Goal: Information Seeking & Learning: Check status

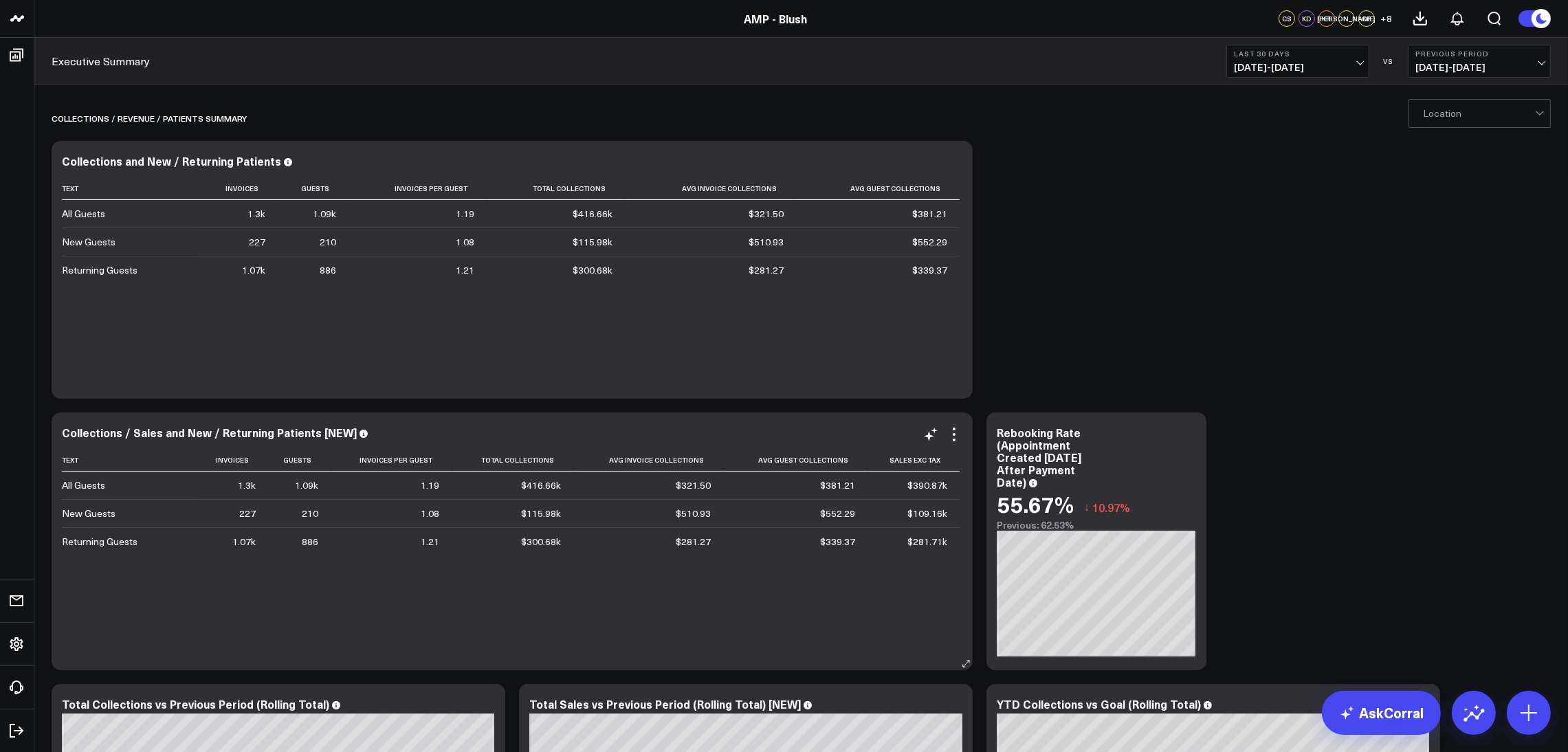
click at [57, 670] on div "Collections / Sales and New / Returning Patients [NEW] Text Invoices Guests Inv…" at bounding box center [512, 541] width 921 height 258
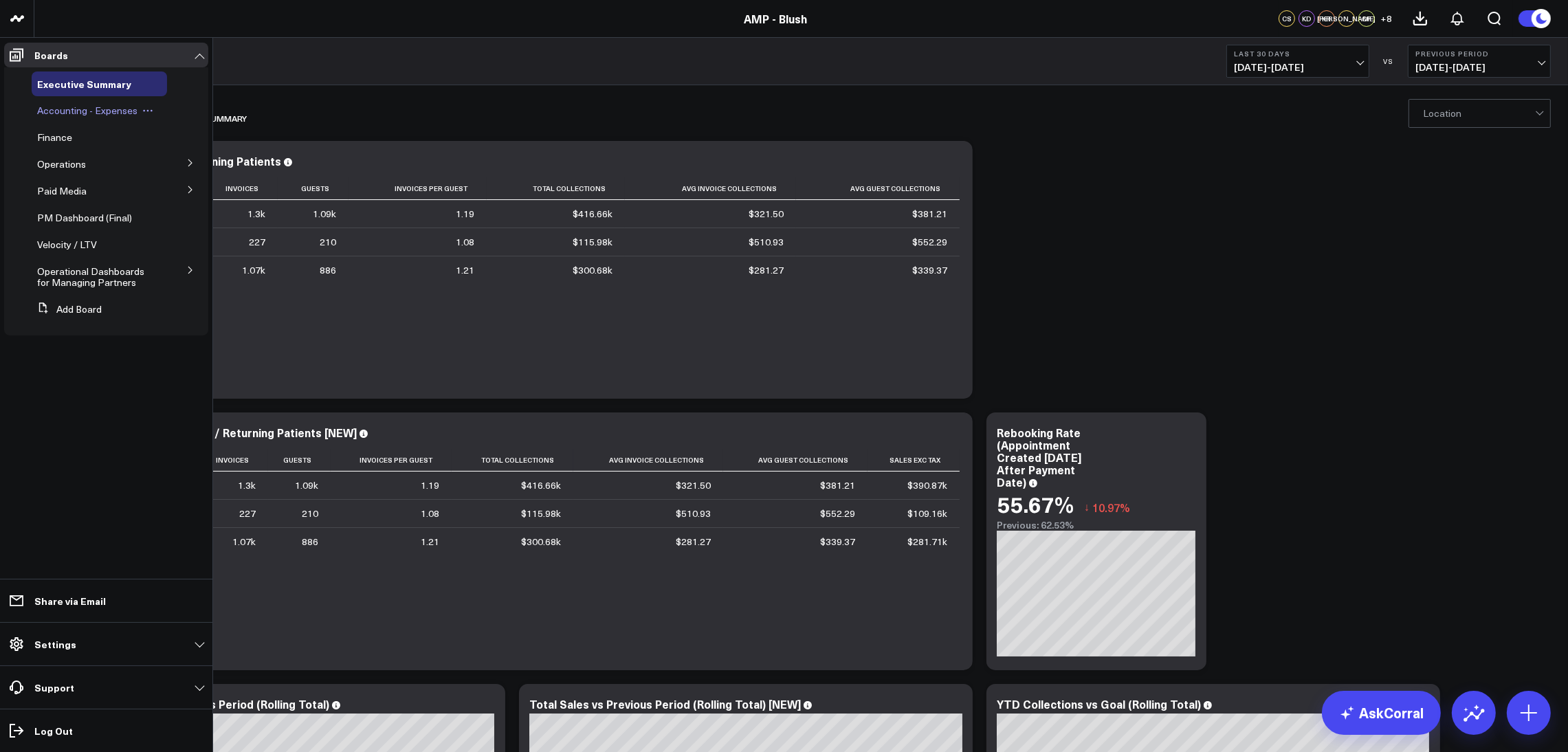
click at [96, 113] on span "Accounting - Expenses" at bounding box center [87, 110] width 101 height 13
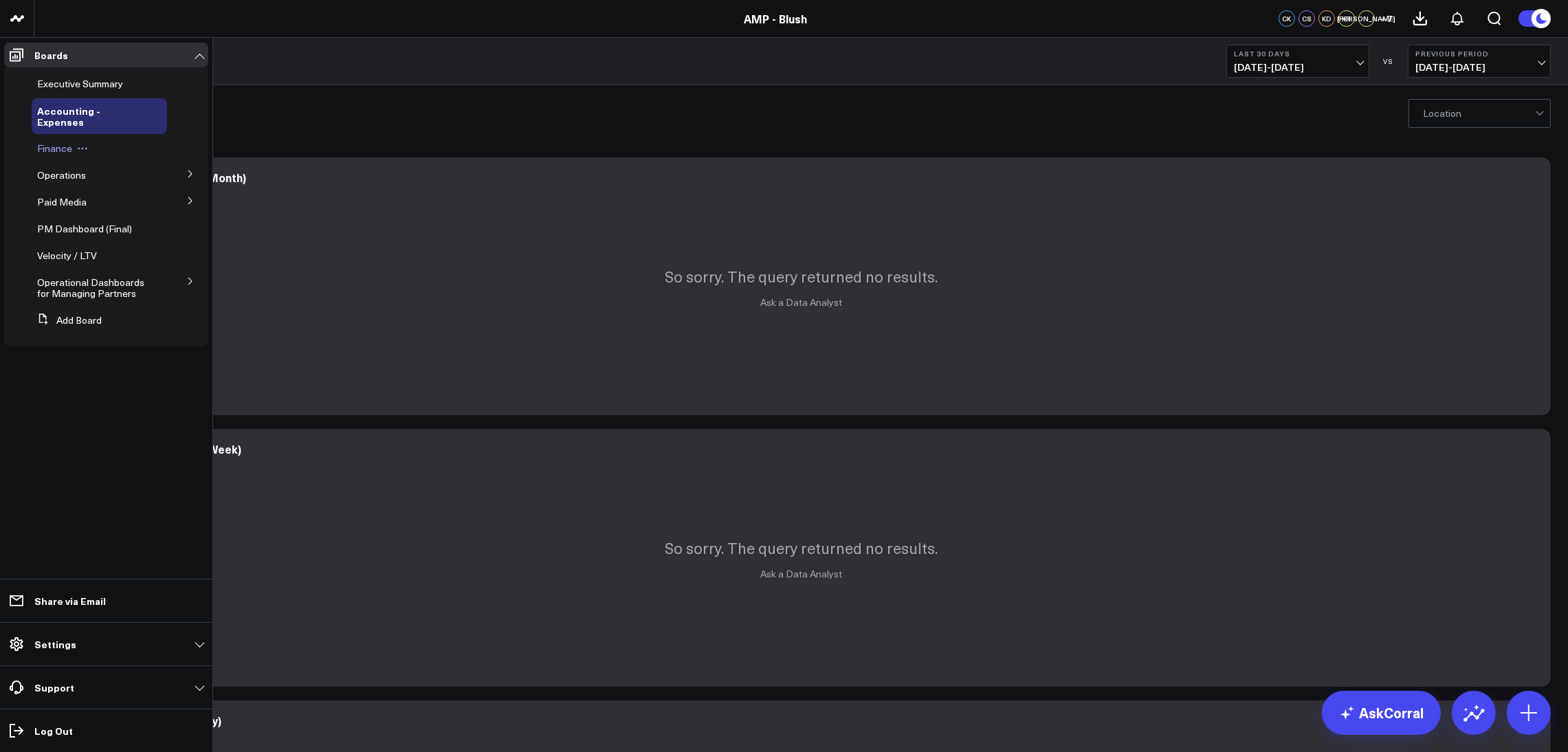
click at [78, 143] on icon at bounding box center [82, 149] width 11 height 11
click at [43, 147] on div "Finance Edit Name Edit Permissions Duplicate Board Delete Board" at bounding box center [99, 148] width 136 height 24
click at [43, 142] on span "Finance" at bounding box center [55, 148] width 35 height 13
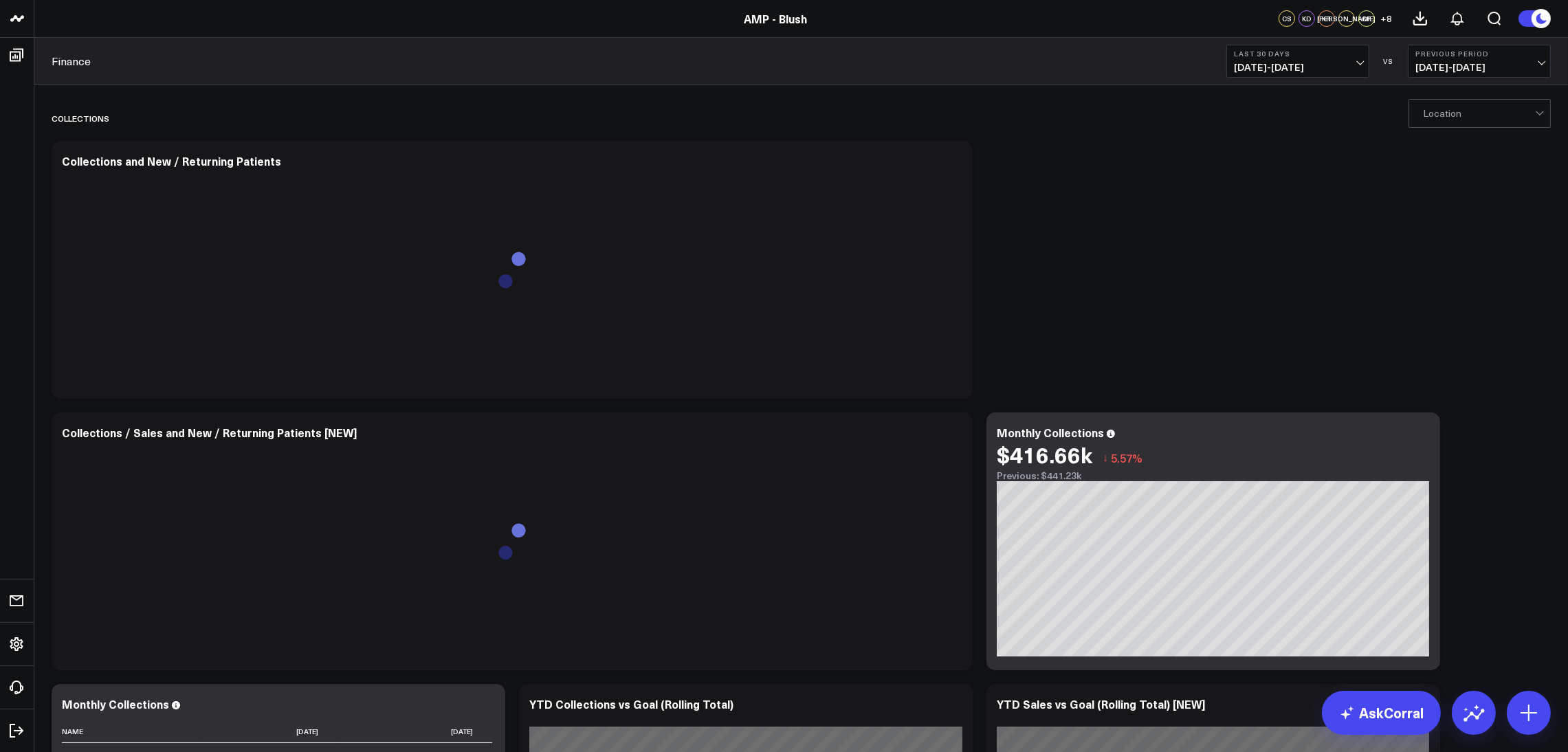
click at [1359, 70] on span "[DATE] - [DATE]" at bounding box center [1298, 68] width 128 height 11
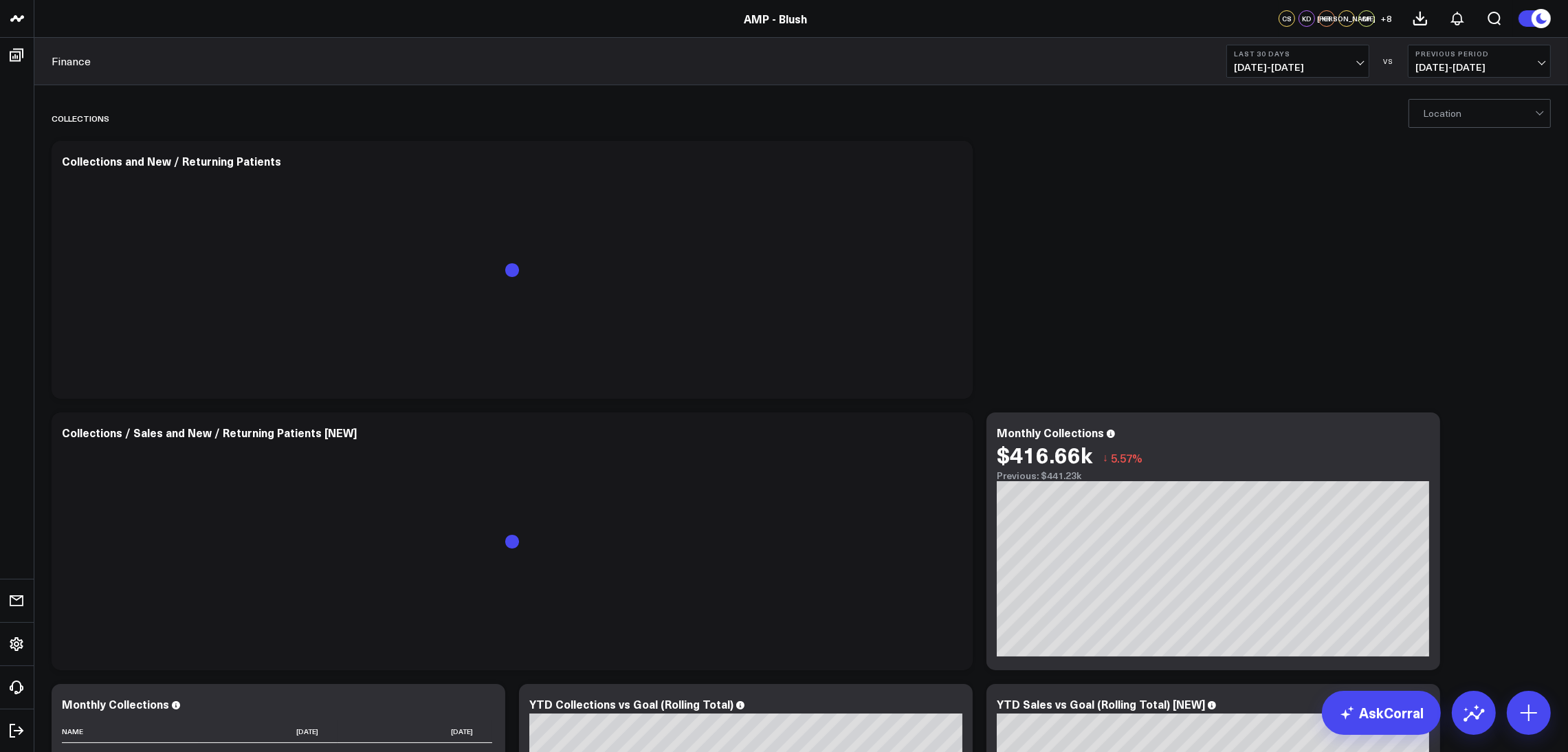
click at [1498, 116] on div at bounding box center [1479, 113] width 112 height 27
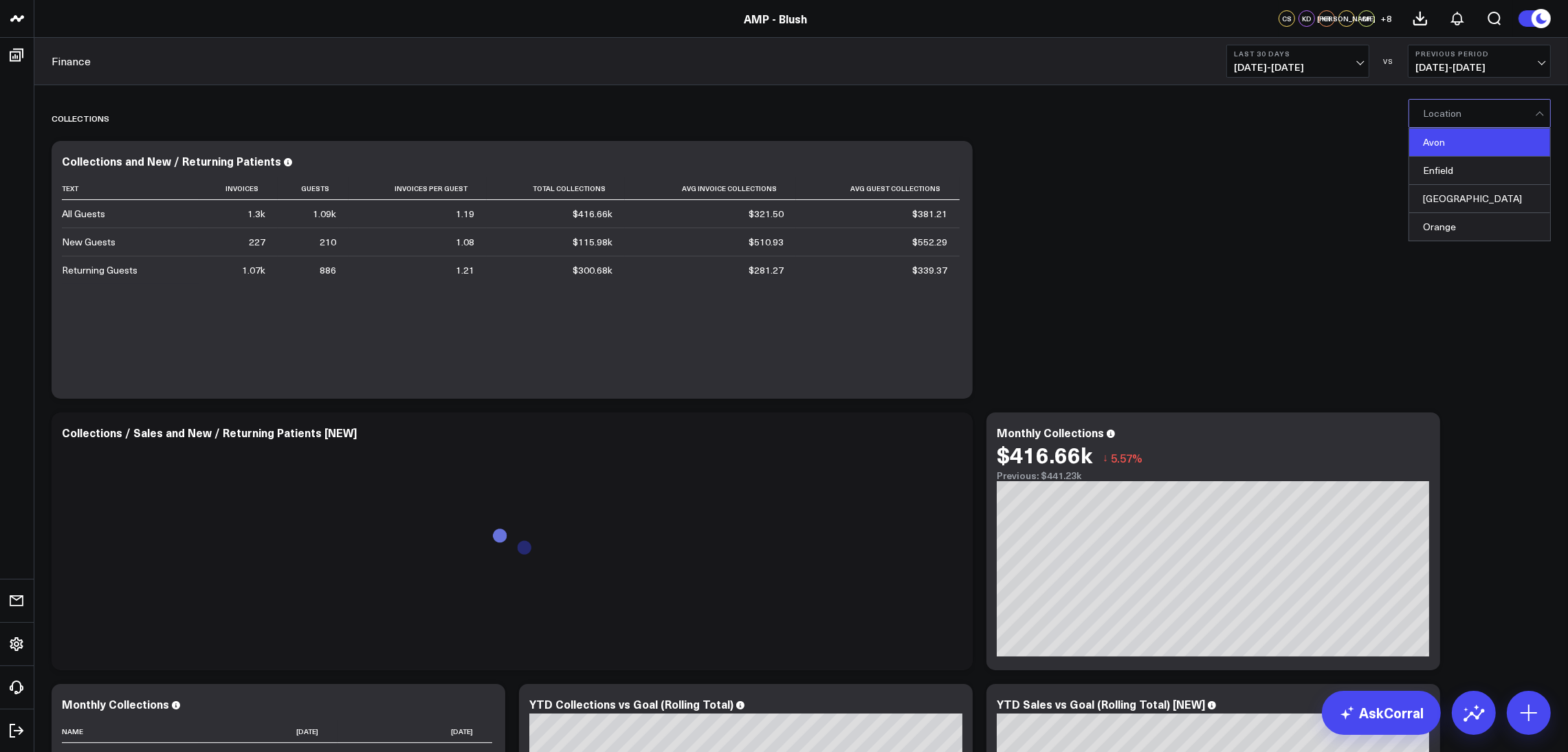
click at [1473, 145] on div "Avon" at bounding box center [1479, 143] width 141 height 28
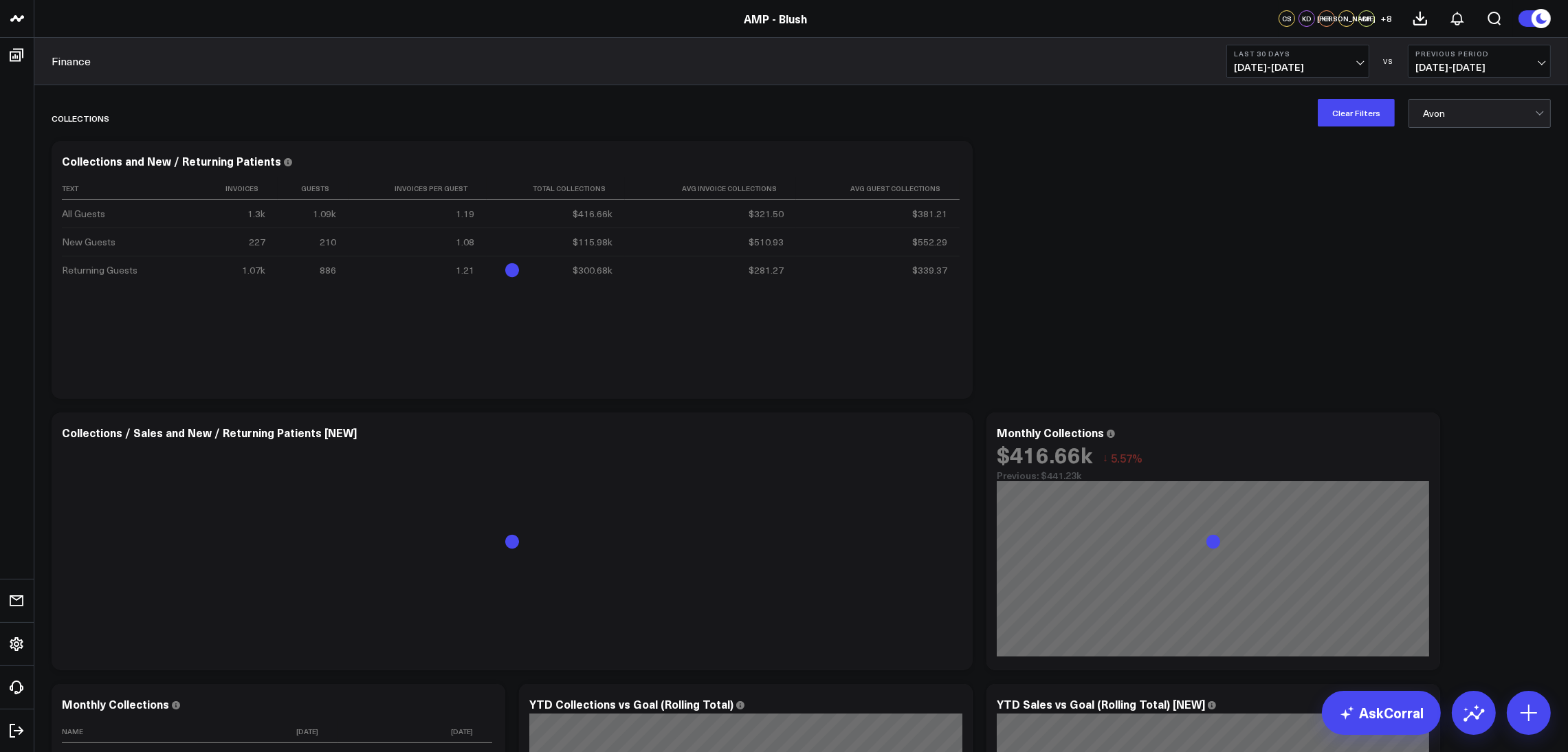
click at [1333, 66] on span "[DATE] - [DATE]" at bounding box center [1298, 68] width 128 height 11
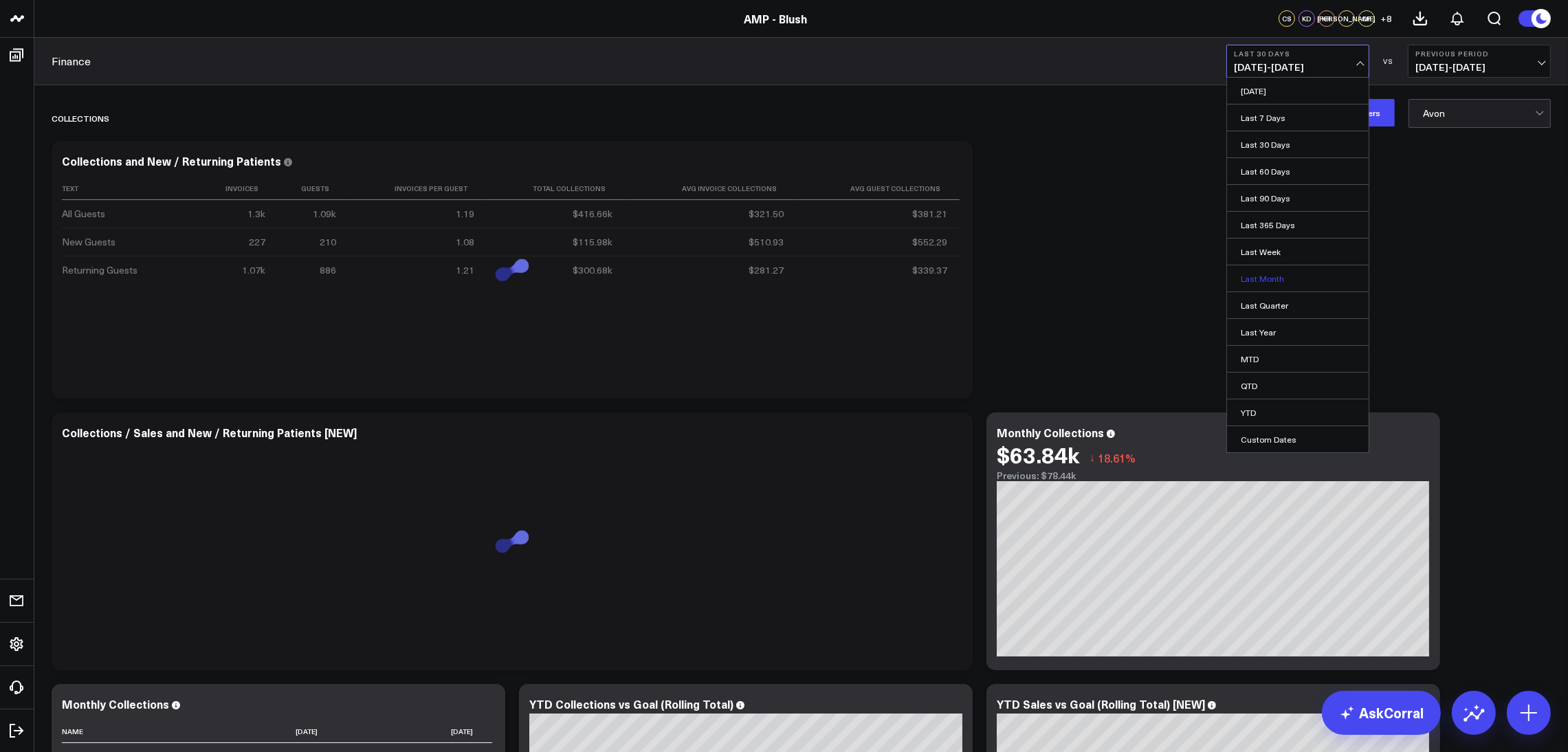
click at [1298, 274] on link "Last Month" at bounding box center [1298, 278] width 142 height 26
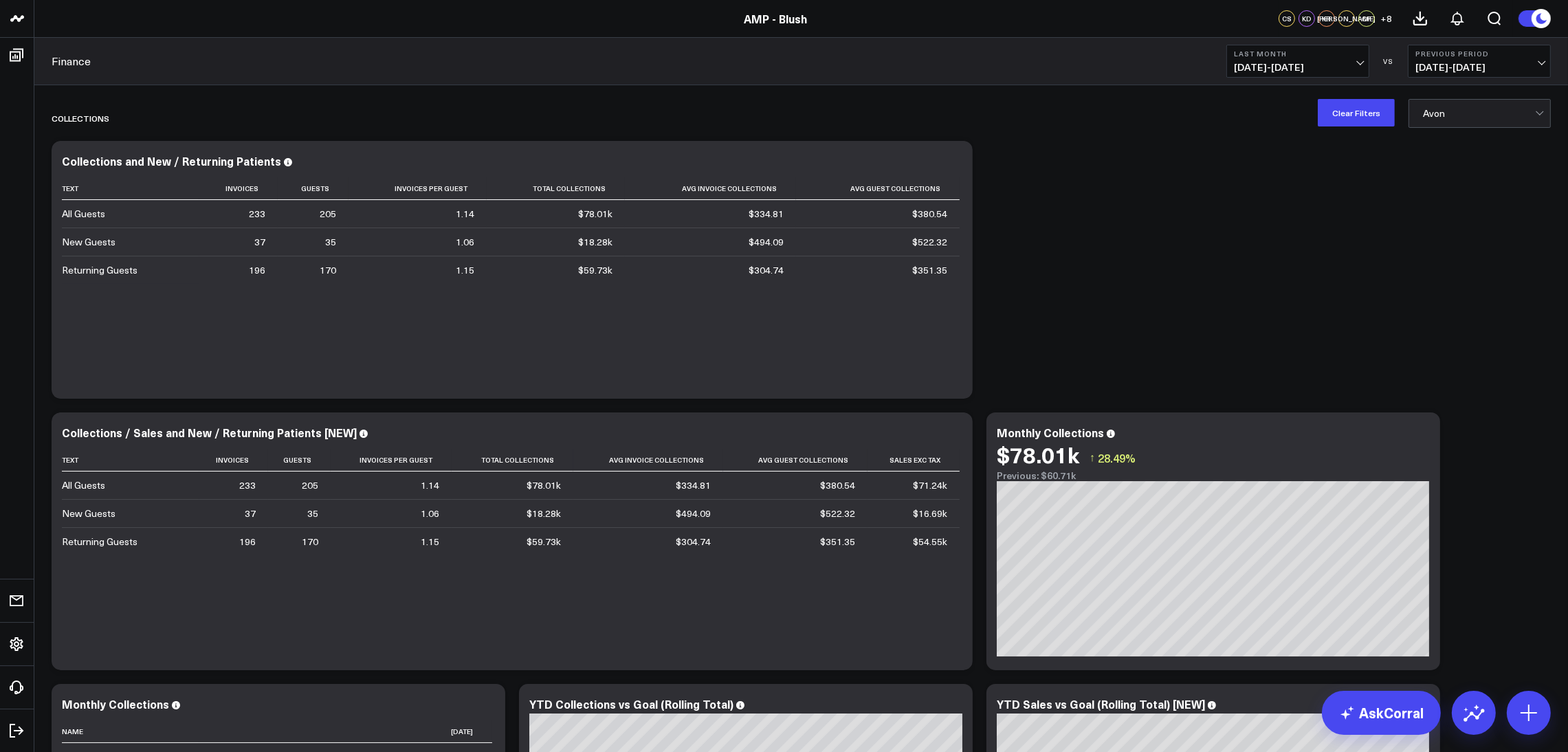
click at [1436, 113] on div at bounding box center [1479, 113] width 112 height 27
click at [1324, 65] on span "[DATE] - [DATE]" at bounding box center [1298, 68] width 128 height 11
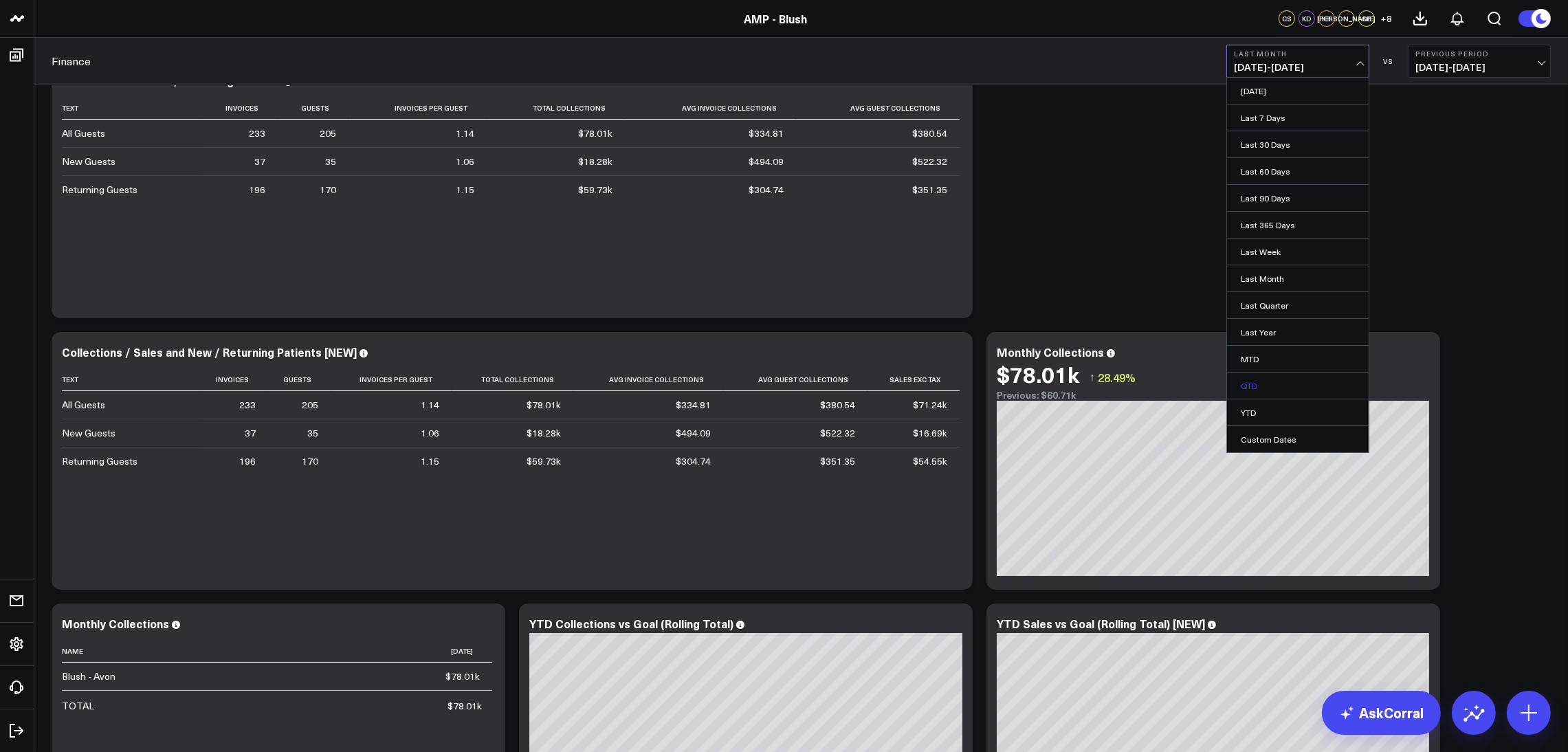
scroll to position [103, 0]
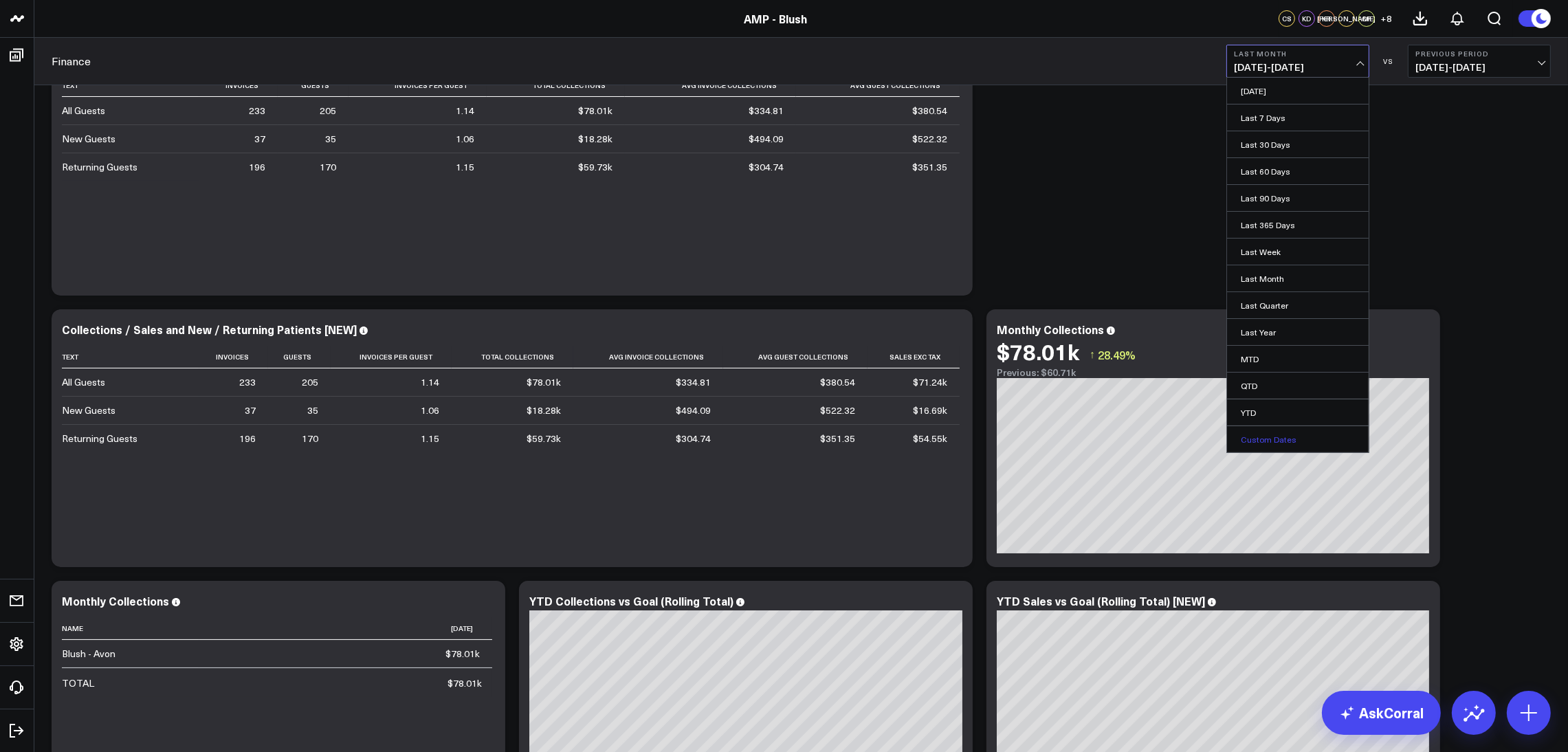
click at [1285, 442] on link "Custom Dates" at bounding box center [1298, 439] width 142 height 26
select select "7"
select select "2025"
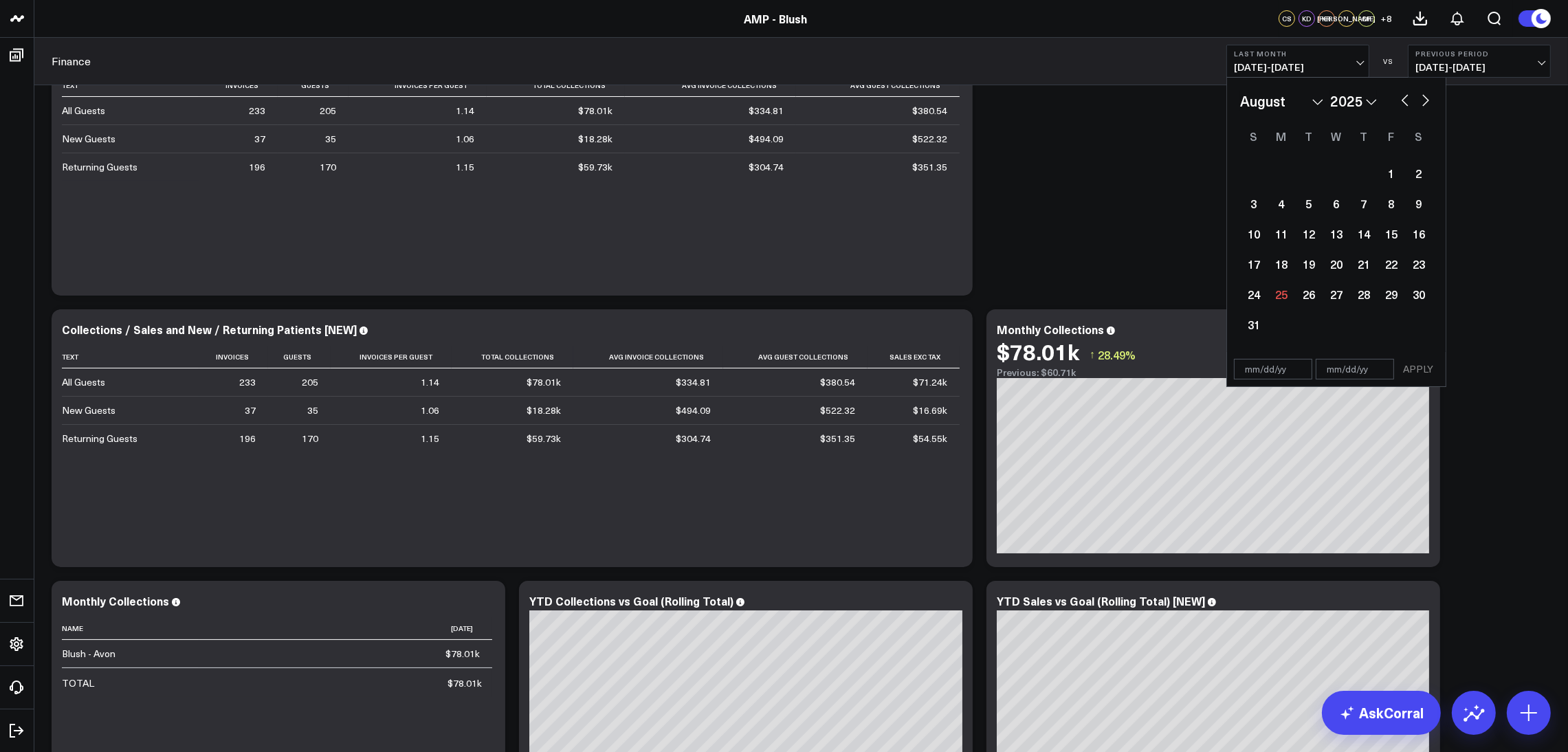
click at [1409, 104] on button "button" at bounding box center [1405, 99] width 14 height 17
select select "6"
select select "2025"
click at [1300, 169] on div "1" at bounding box center [1308, 173] width 27 height 27
type input "[DATE]"
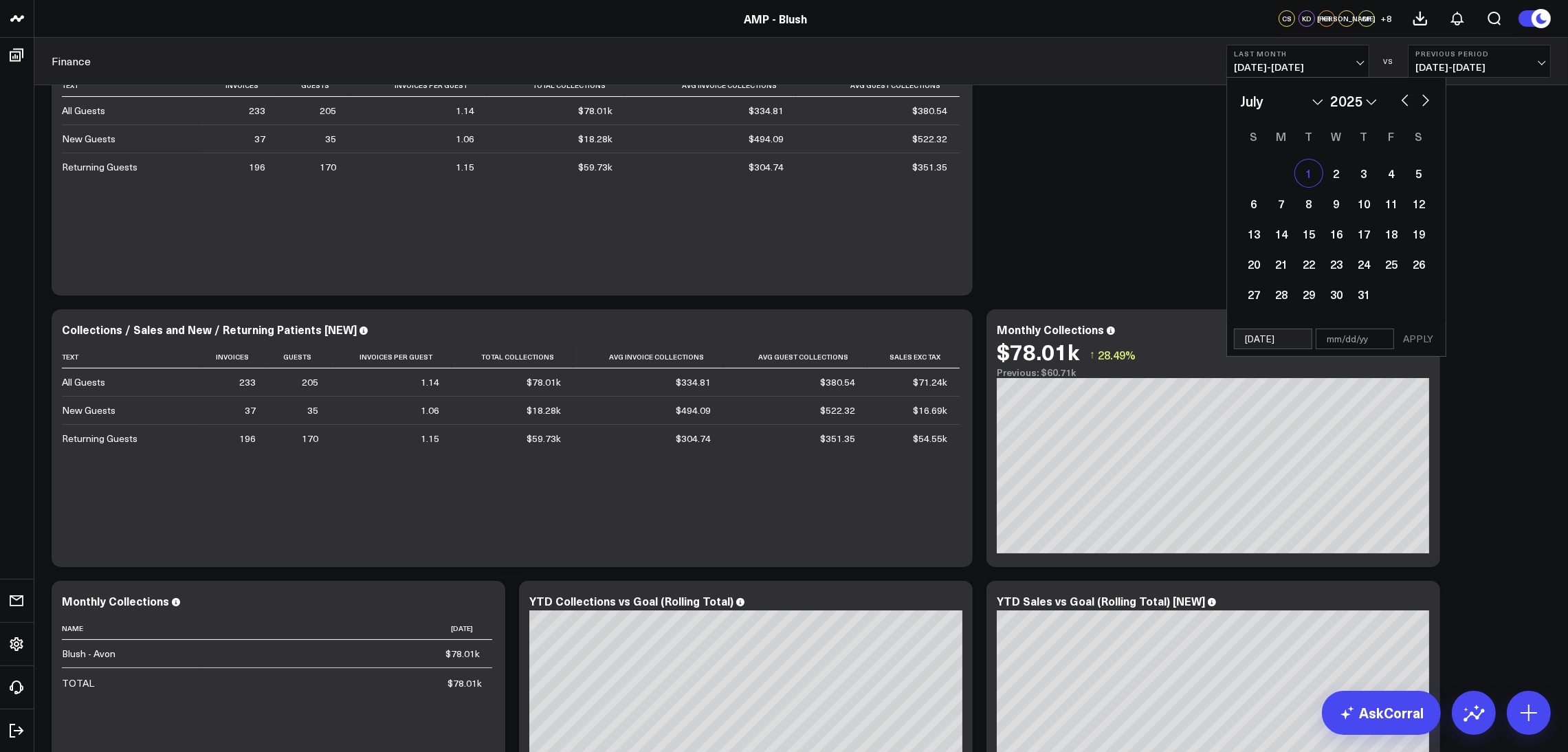
select select "6"
select select "2025"
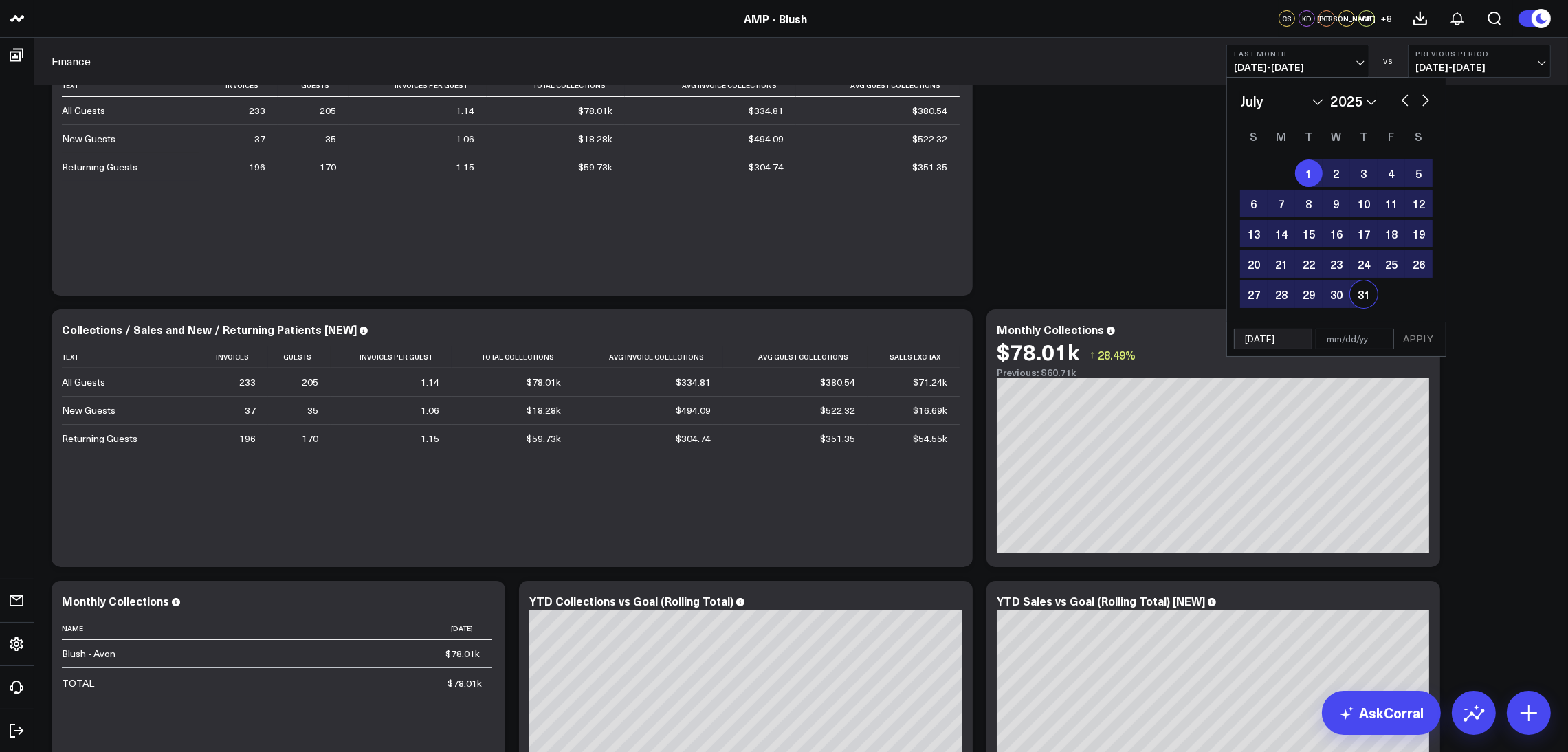
click at [1363, 299] on div "31" at bounding box center [1363, 294] width 27 height 27
type input "[DATE]"
select select "6"
select select "2025"
click at [1425, 340] on button "APPLY" at bounding box center [1418, 339] width 41 height 21
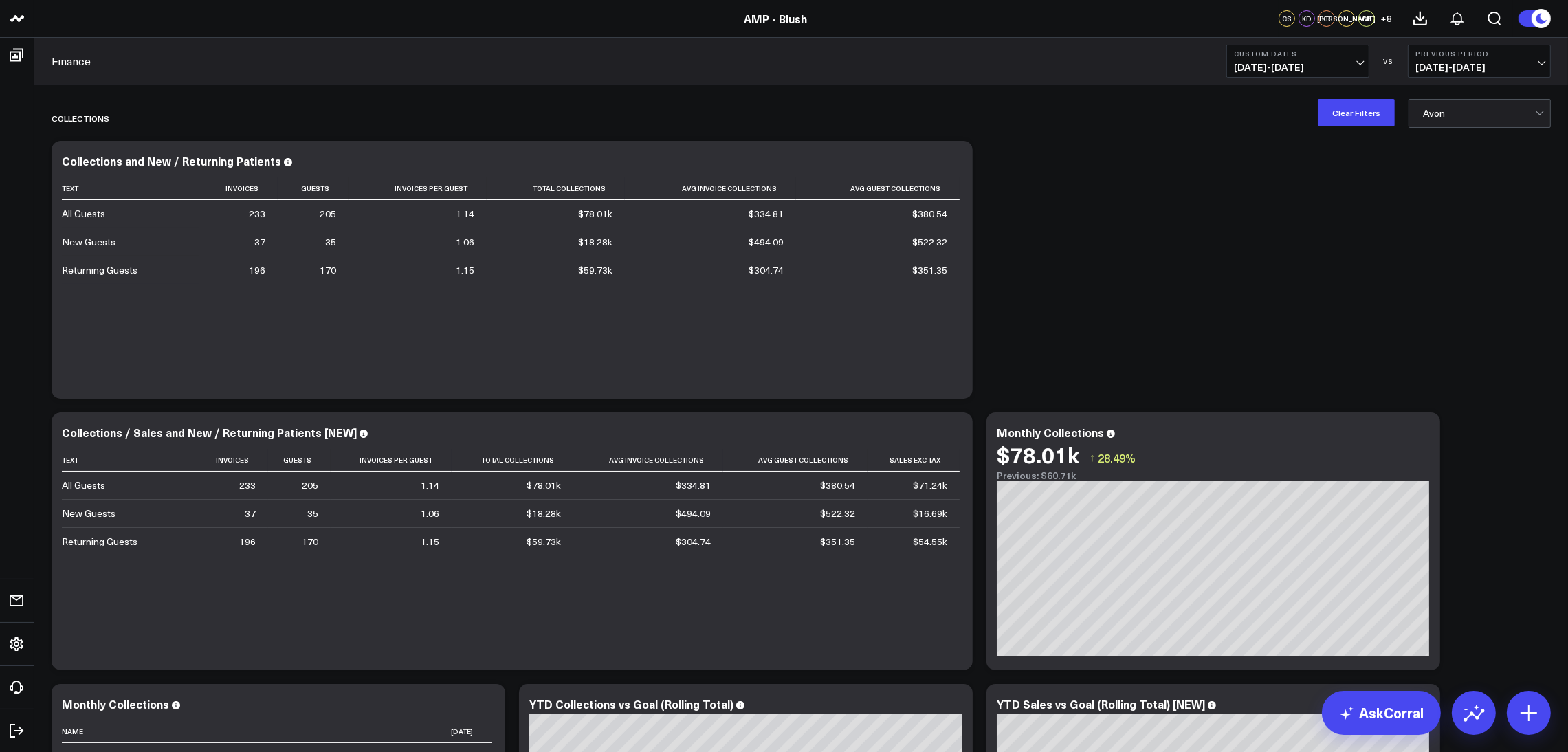
click at [1363, 71] on button "Custom Dates [DATE] - [DATE]" at bounding box center [1298, 61] width 143 height 33
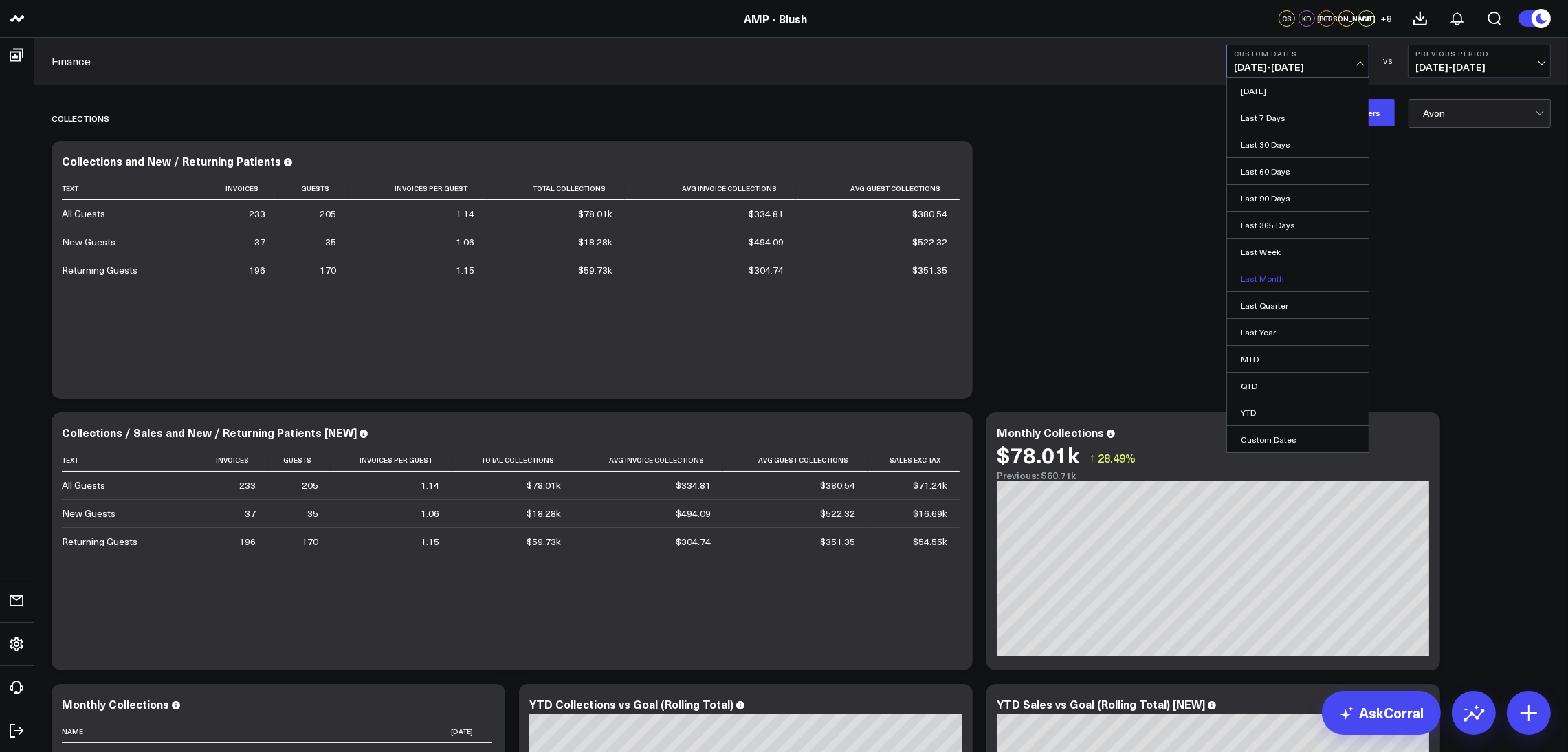
click at [1314, 277] on link "Last Month" at bounding box center [1298, 278] width 142 height 26
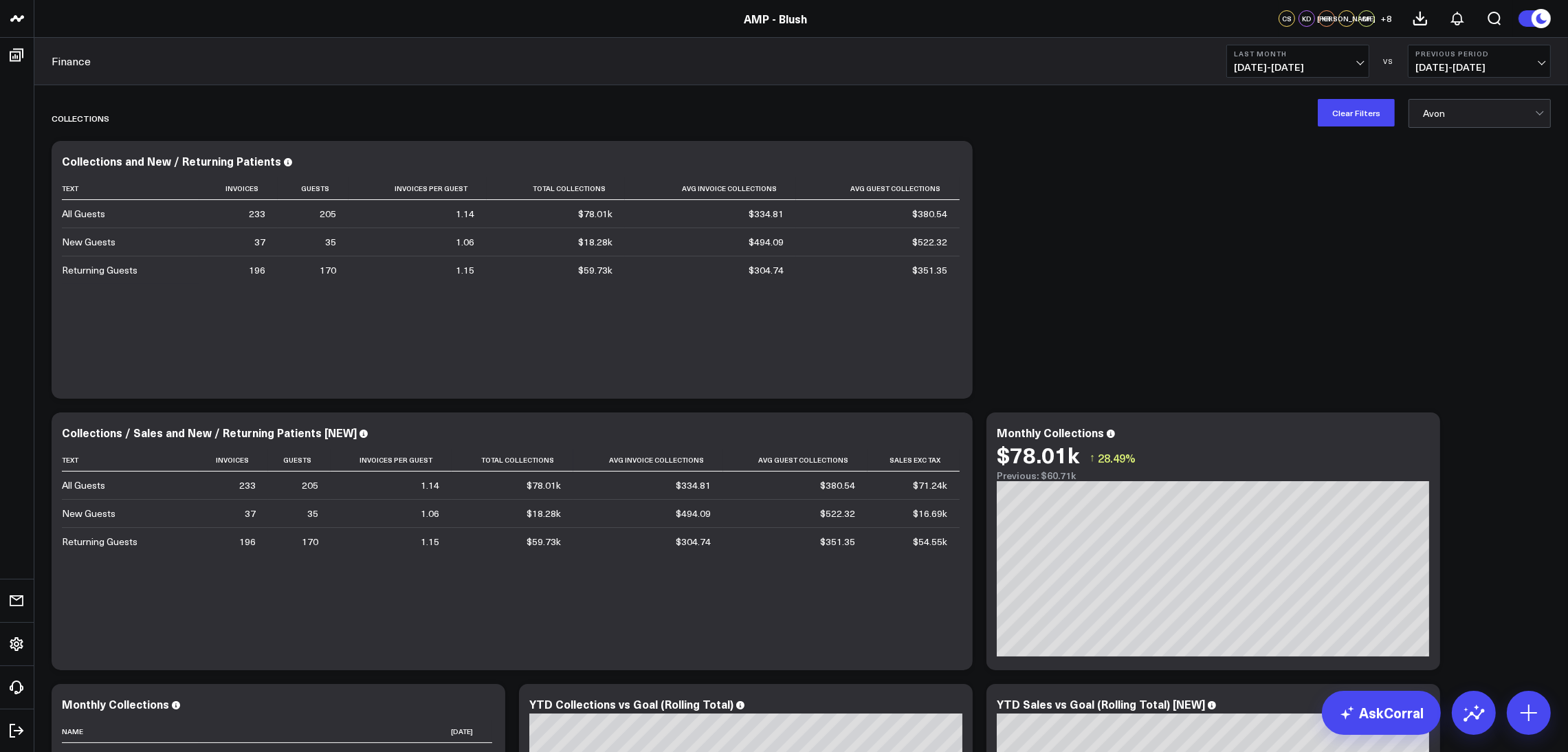
click at [1351, 56] on b "Last Month" at bounding box center [1298, 54] width 128 height 8
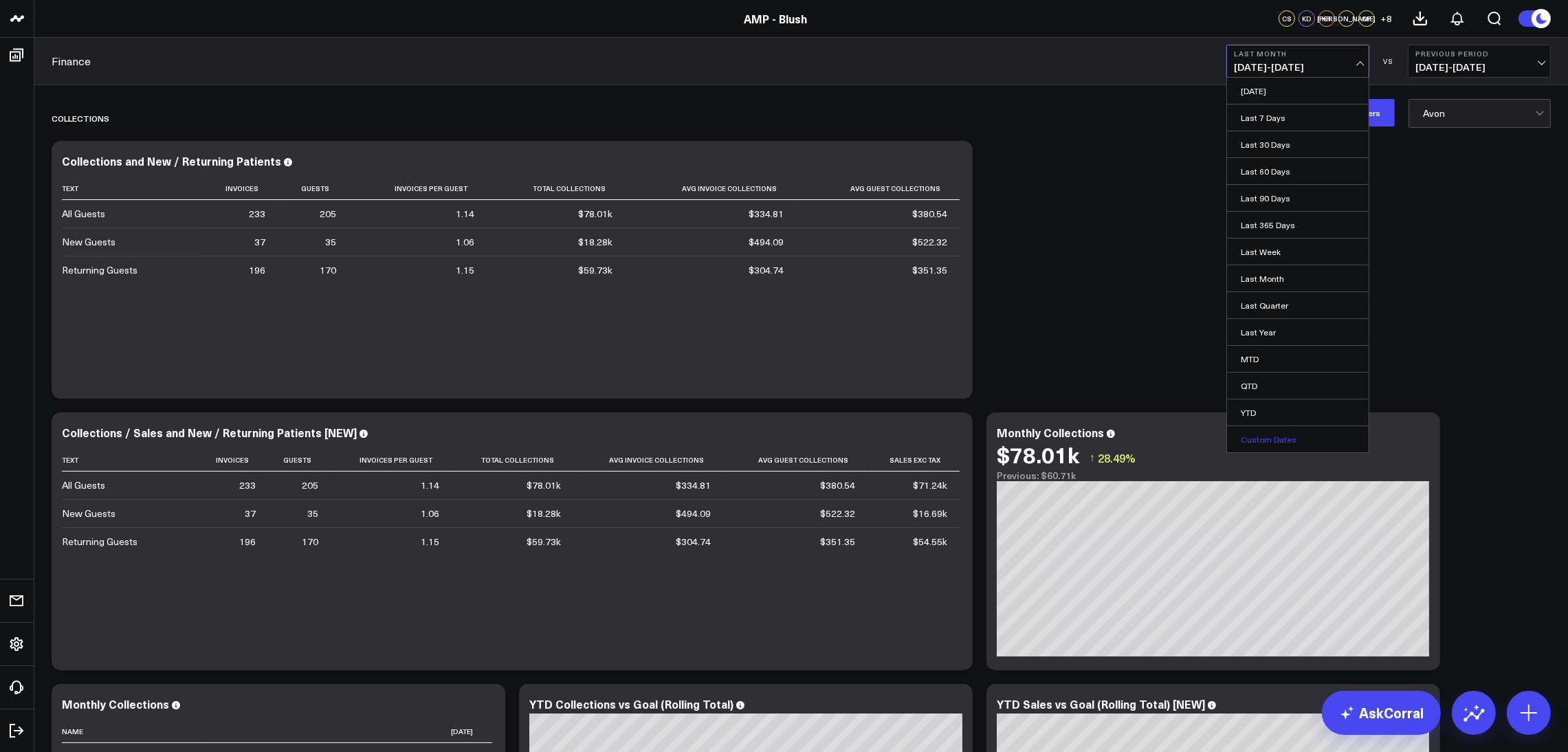
click at [1300, 435] on link "Custom Dates" at bounding box center [1298, 439] width 142 height 26
select select "7"
select select "2025"
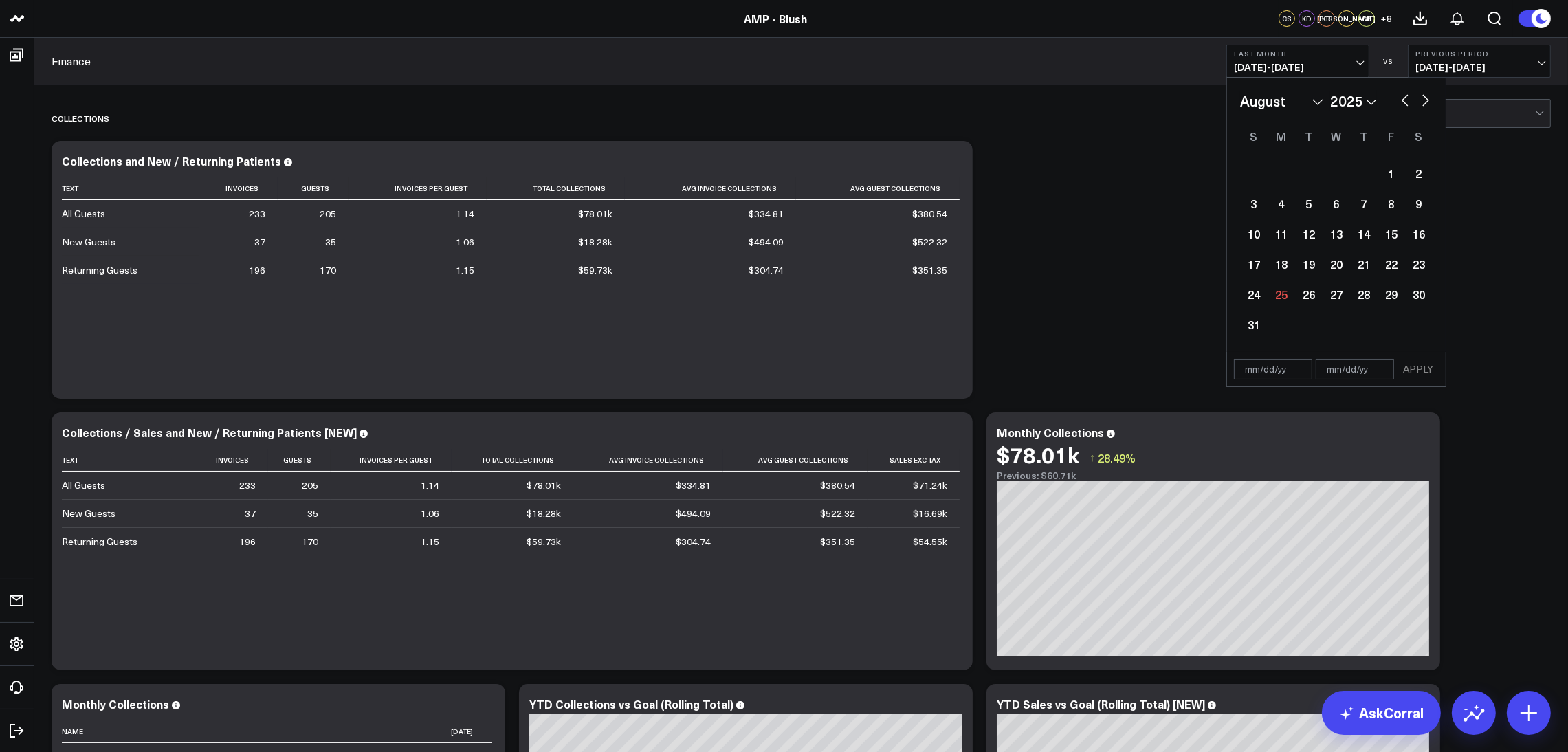
click at [1402, 96] on button "button" at bounding box center [1405, 99] width 14 height 17
select select "6"
select select "2025"
click at [1314, 177] on div "1" at bounding box center [1308, 173] width 27 height 27
type input "[DATE]"
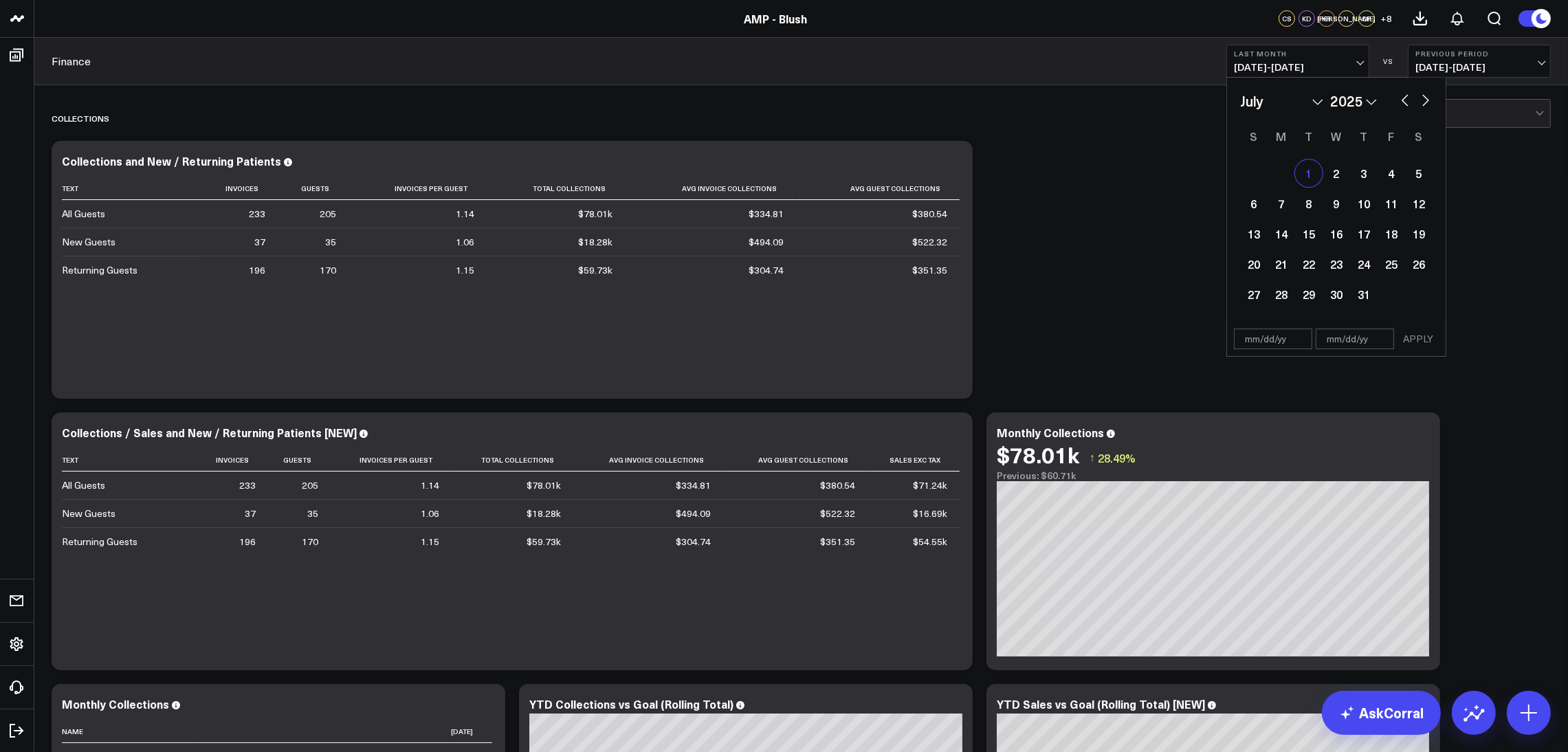
select select "6"
select select "2025"
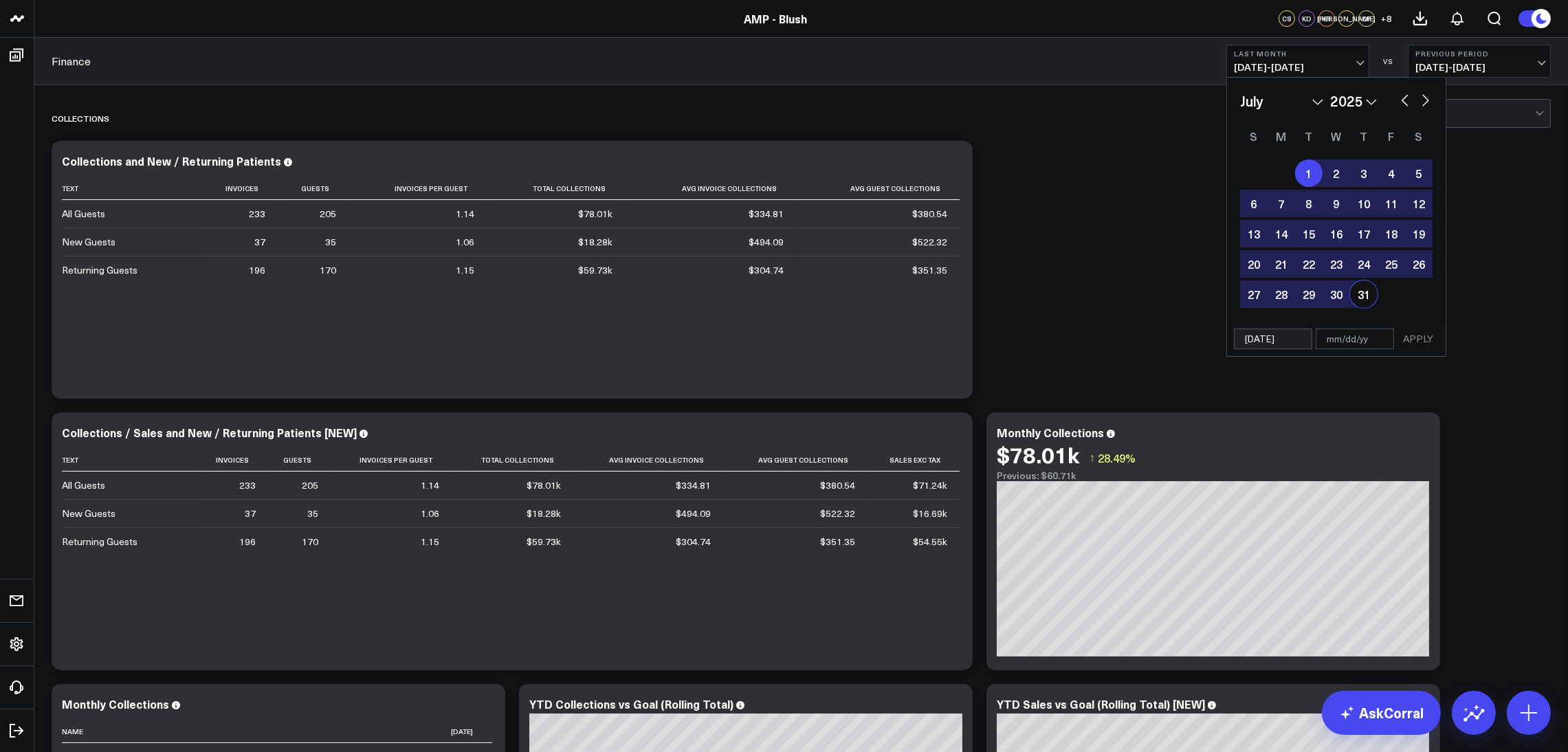
click at [1374, 298] on div "31" at bounding box center [1363, 294] width 27 height 27
type input "[DATE]"
select select "6"
select select "2025"
click at [1428, 335] on button "APPLY" at bounding box center [1418, 339] width 41 height 21
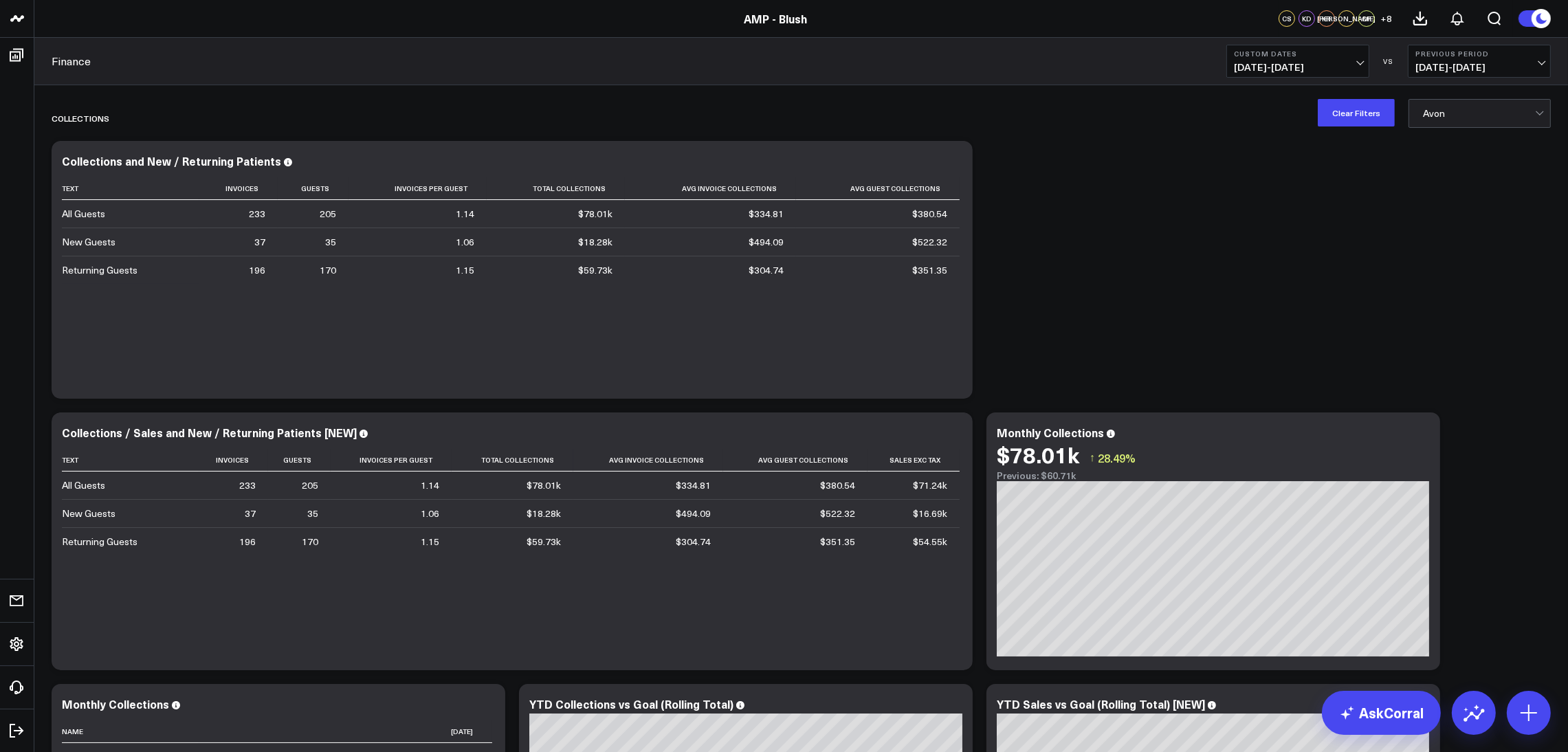
click at [1367, 63] on button "Custom Dates [DATE] - [DATE]" at bounding box center [1298, 61] width 143 height 33
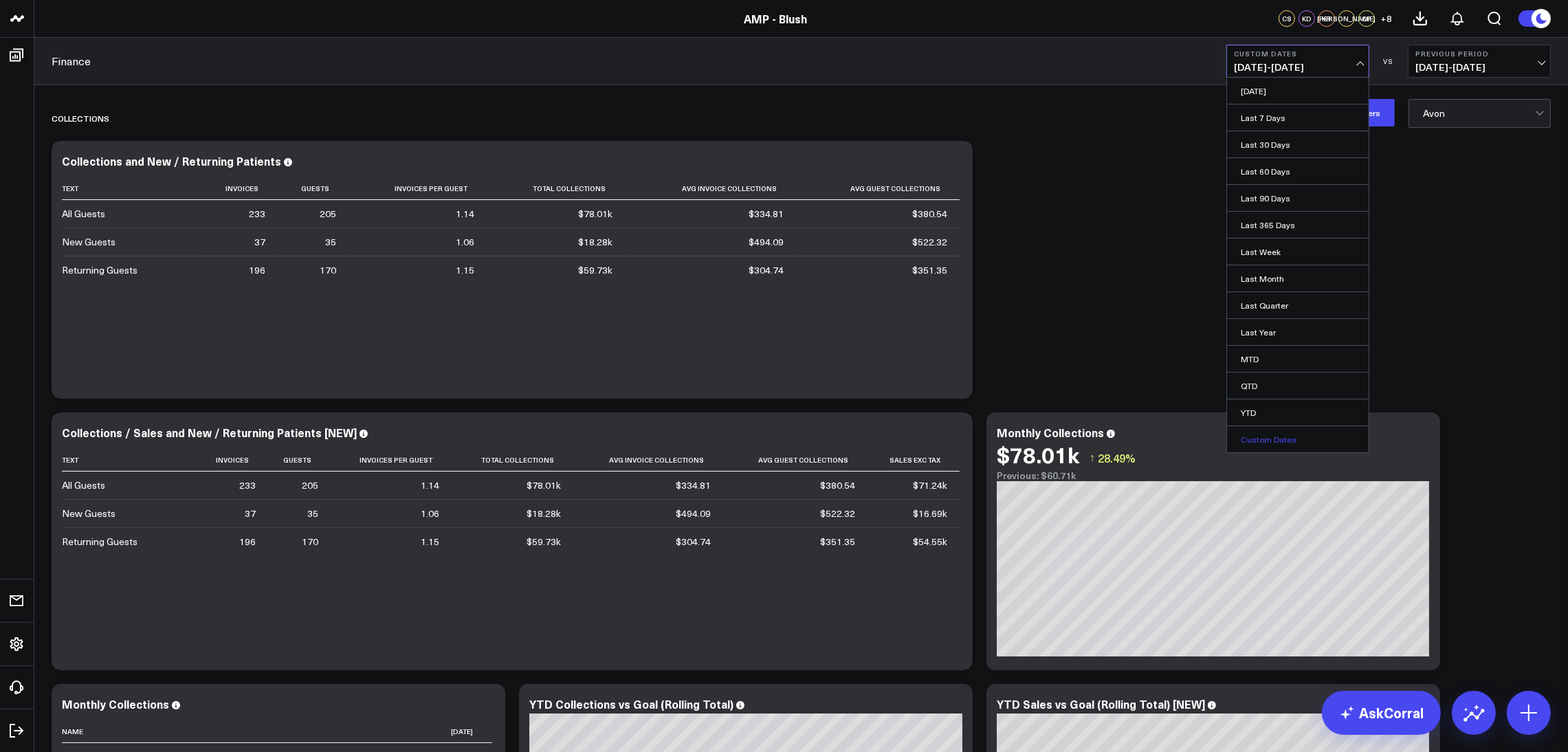
click at [1337, 433] on link "Custom Dates" at bounding box center [1298, 439] width 142 height 26
select select "7"
select select "2025"
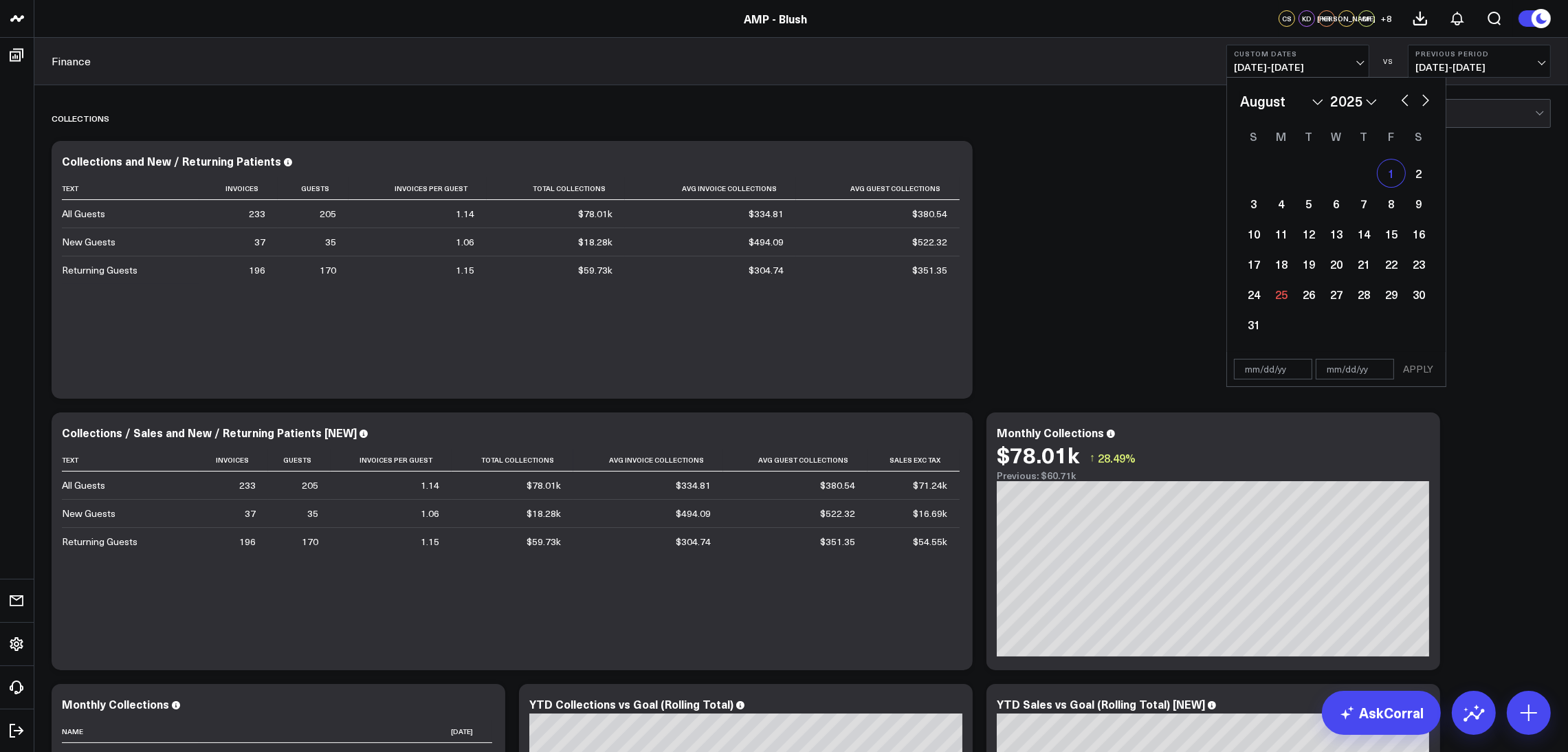
click at [1393, 165] on div "1" at bounding box center [1391, 173] width 27 height 27
type input "[DATE]"
select select "7"
select select "2025"
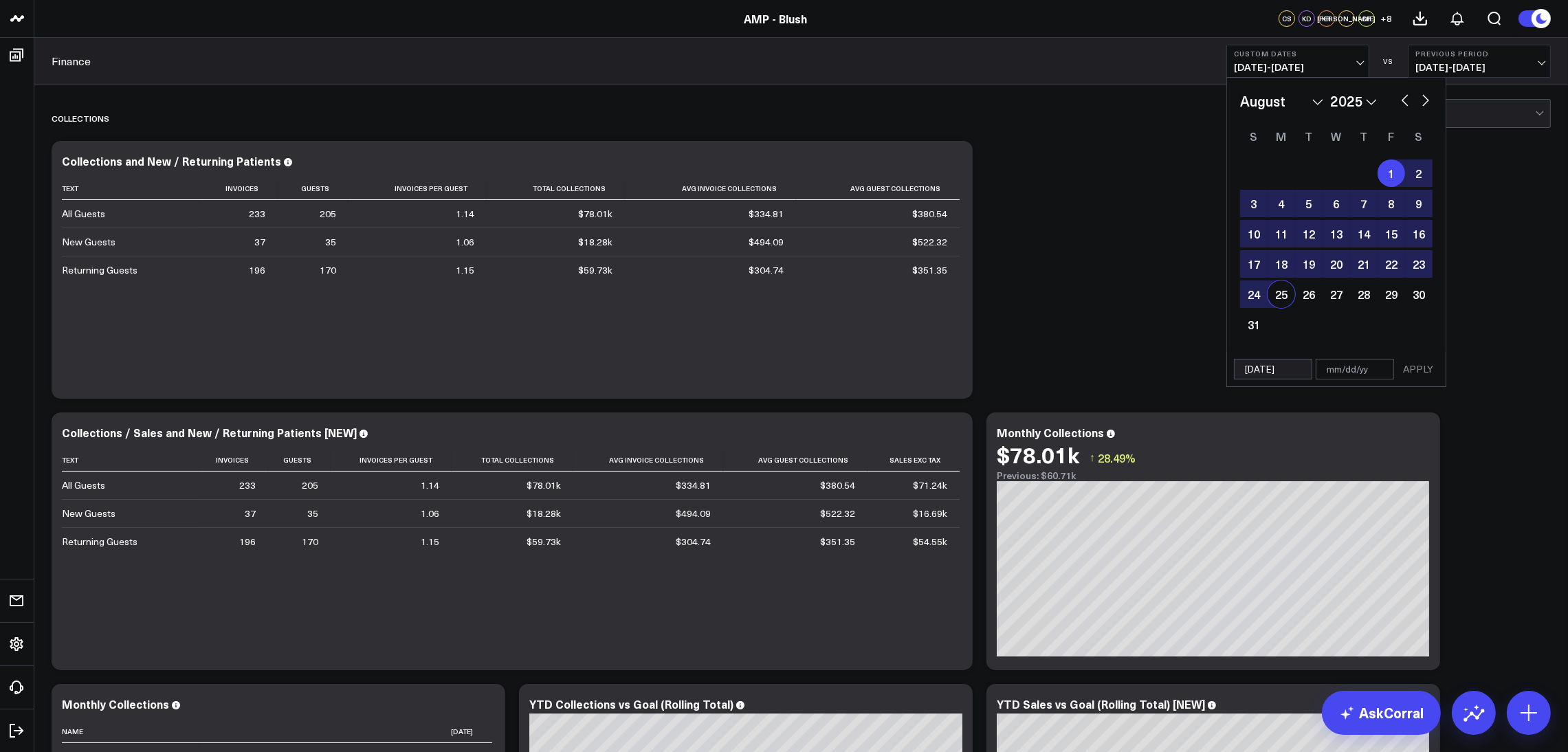
click at [1279, 302] on div "25" at bounding box center [1281, 294] width 27 height 27
type input "[DATE]"
select select "7"
select select "2025"
click at [1432, 362] on button "APPLY" at bounding box center [1418, 369] width 41 height 21
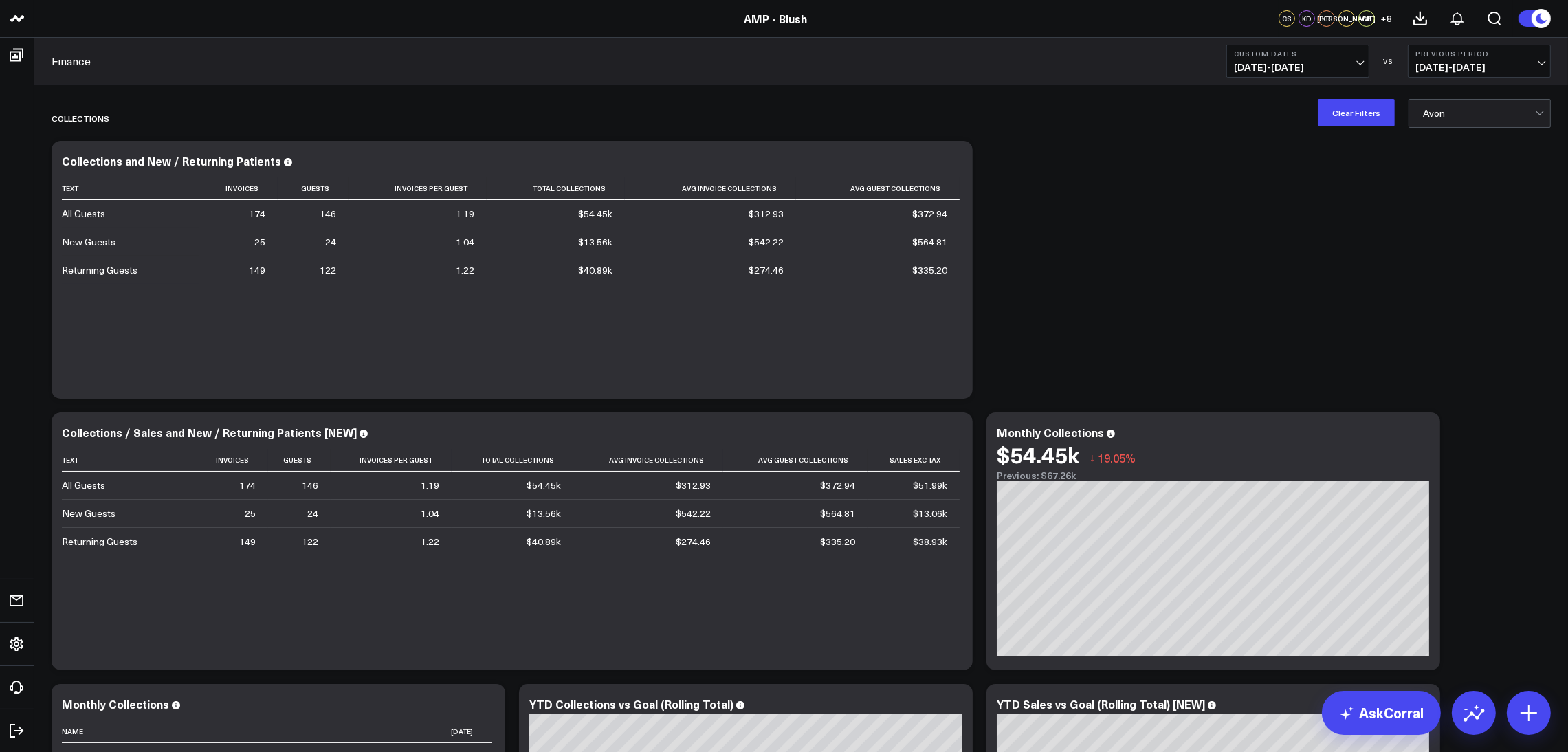
click at [1302, 64] on span "[DATE] - [DATE]" at bounding box center [1298, 68] width 128 height 11
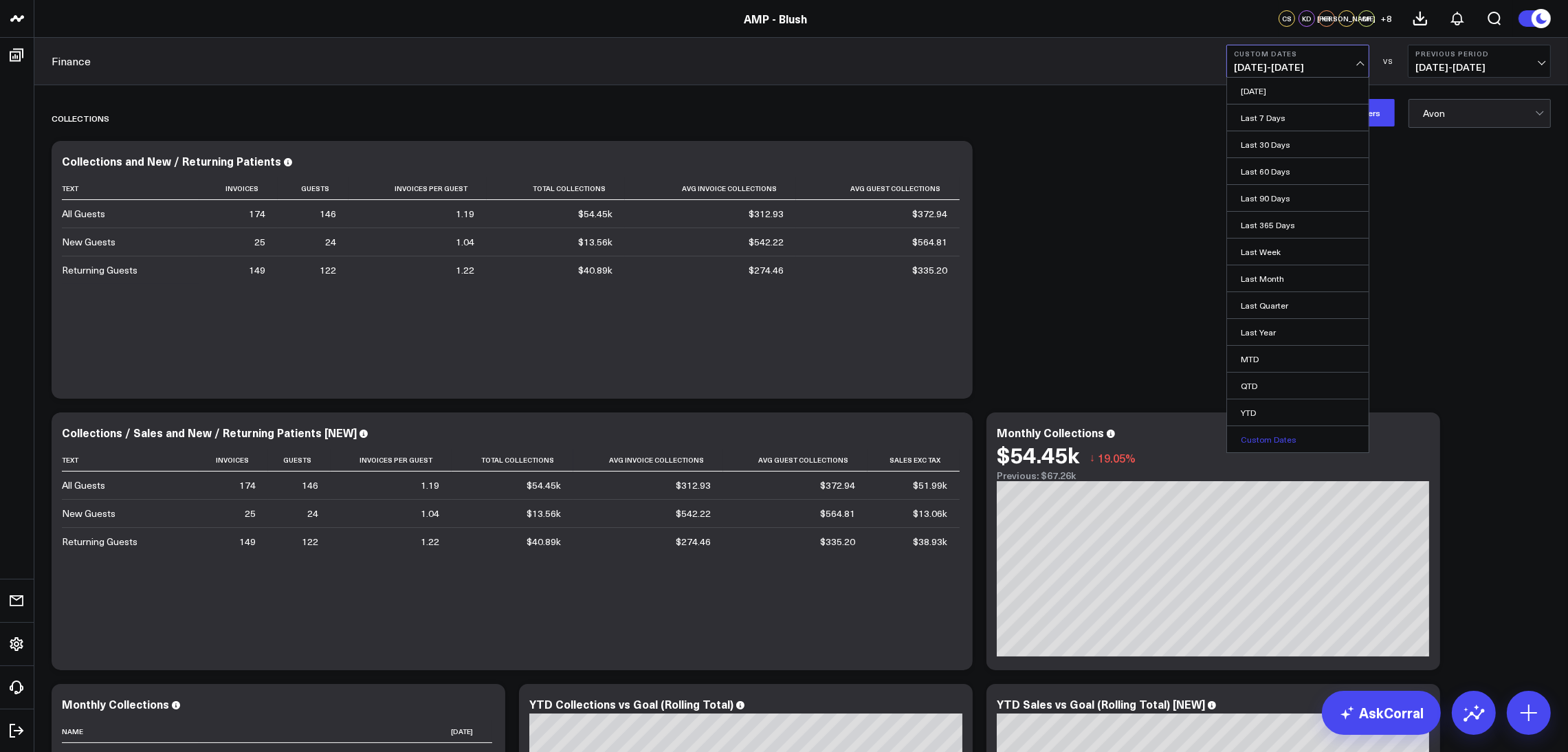
click at [1300, 447] on link "Custom Dates" at bounding box center [1298, 439] width 142 height 26
select select "7"
select select "2025"
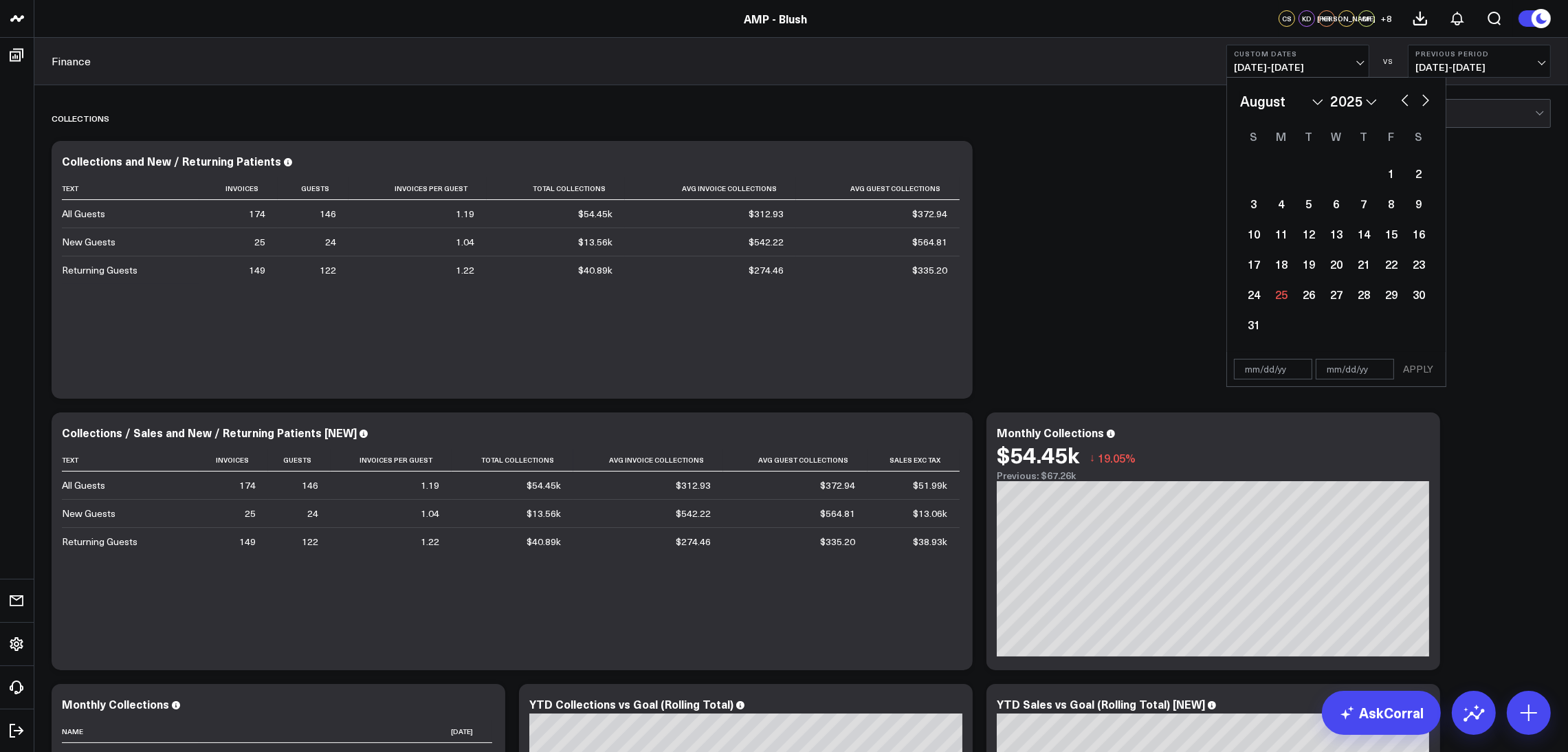
click at [1397, 96] on div "January February March April May June July August September October November [D…" at bounding box center [1336, 101] width 192 height 21
click at [1400, 96] on button "button" at bounding box center [1405, 99] width 14 height 17
select select "6"
select select "2025"
click at [1306, 178] on div "1" at bounding box center [1308, 173] width 27 height 27
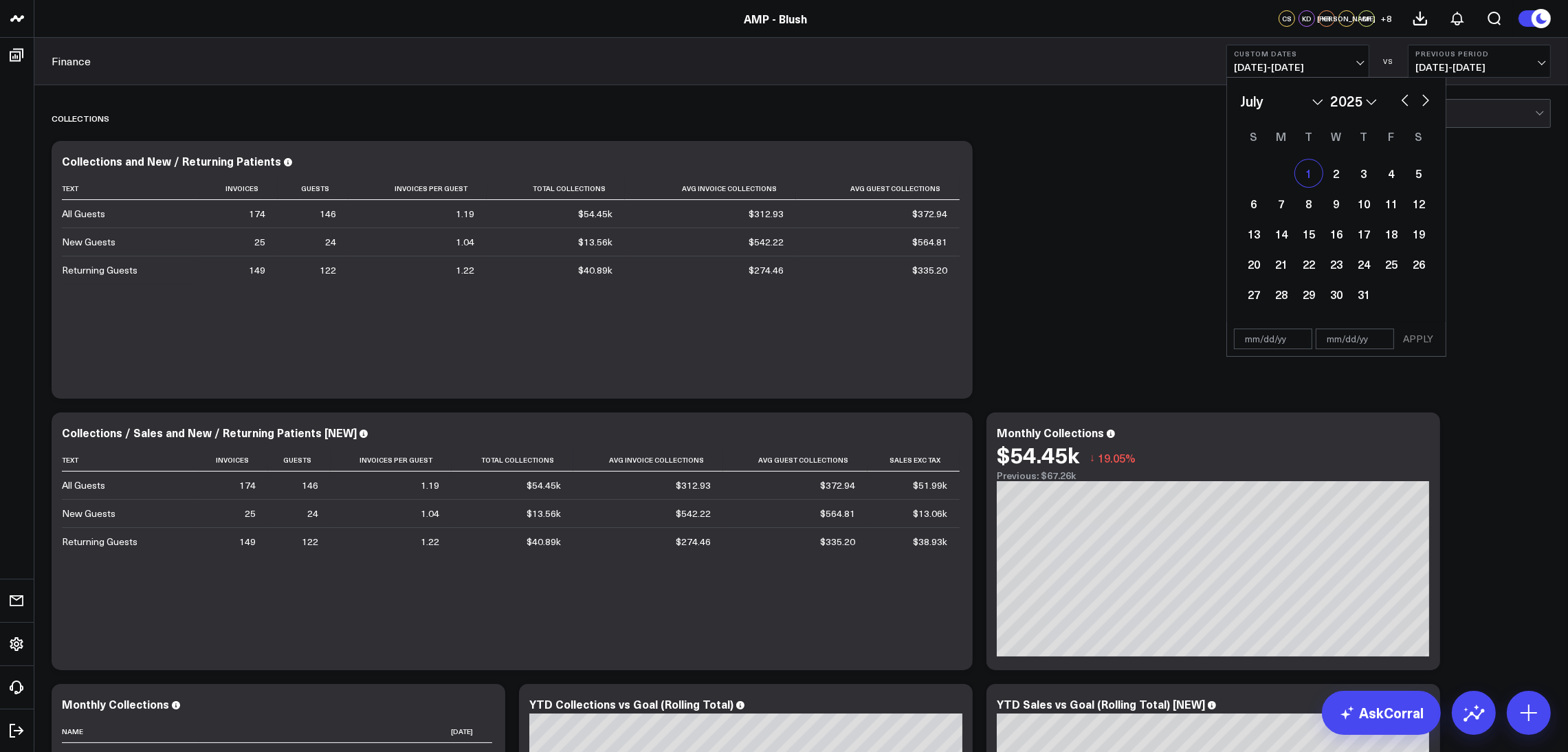
type input "[DATE]"
select select "6"
select select "2025"
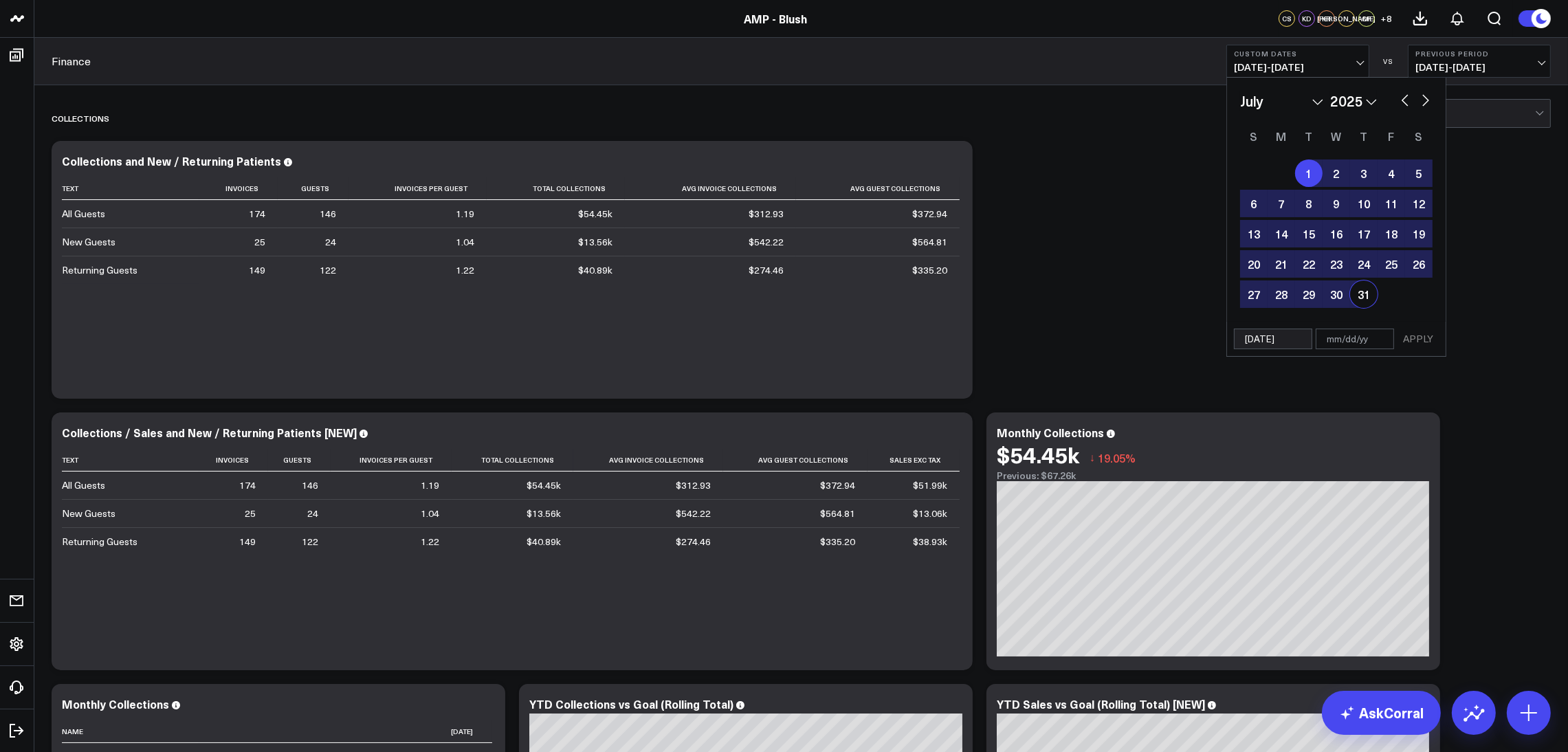
click at [1363, 298] on div "31" at bounding box center [1363, 294] width 27 height 27
type input "[DATE]"
select select "6"
select select "2025"
drag, startPoint x: 1417, startPoint y: 338, endPoint x: 1465, endPoint y: 276, distance: 78.4
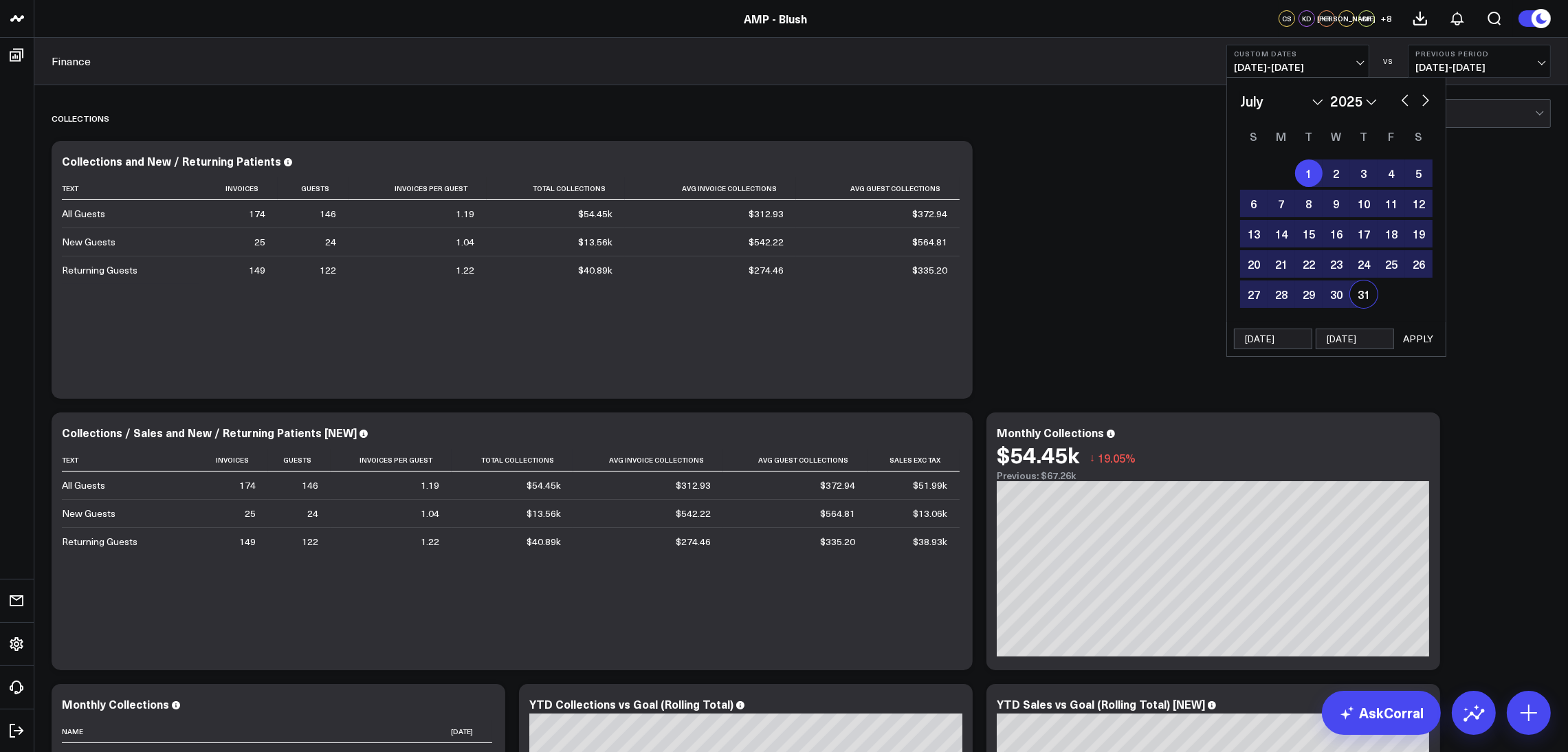
click at [1419, 338] on button "APPLY" at bounding box center [1418, 339] width 41 height 21
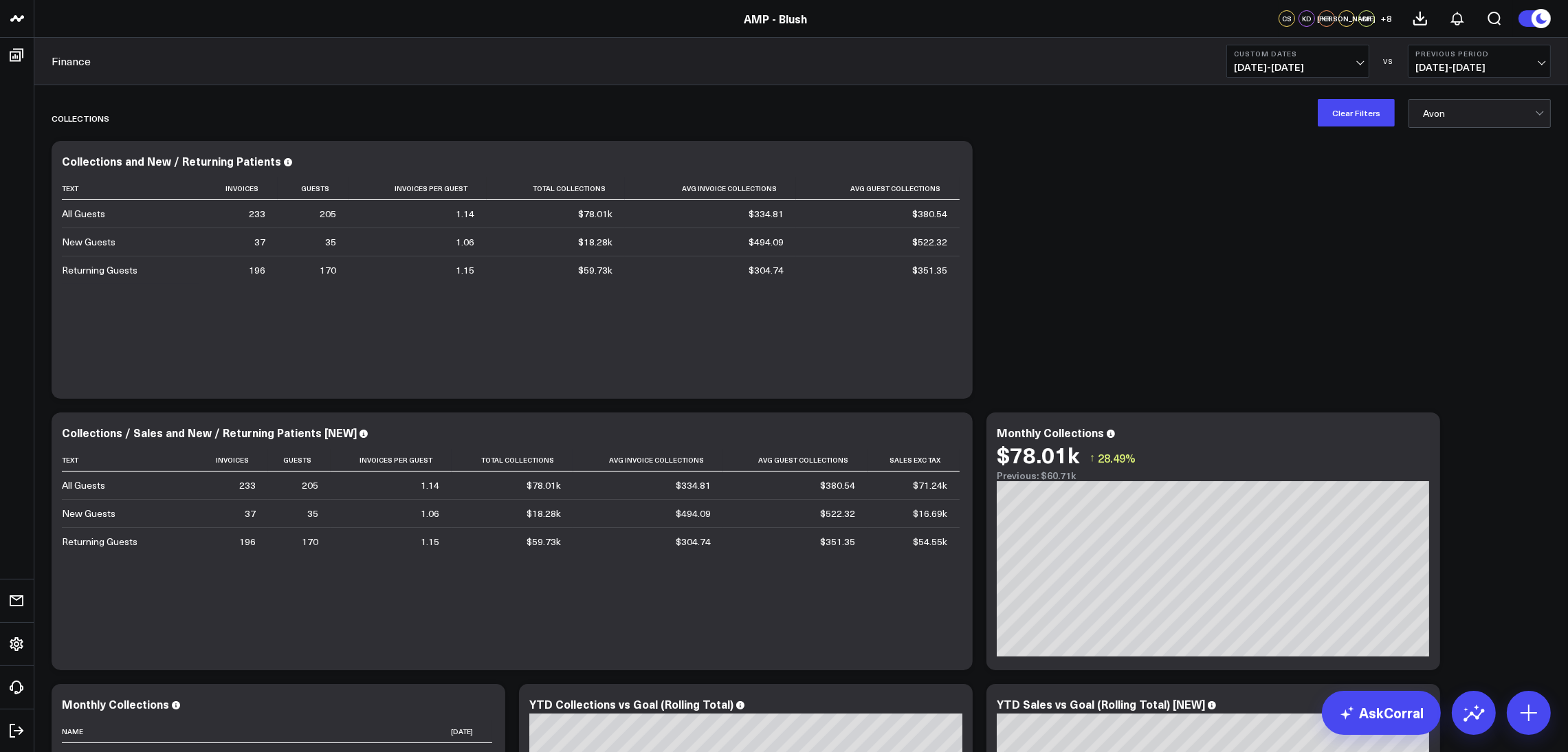
click at [1477, 115] on div at bounding box center [1479, 113] width 112 height 27
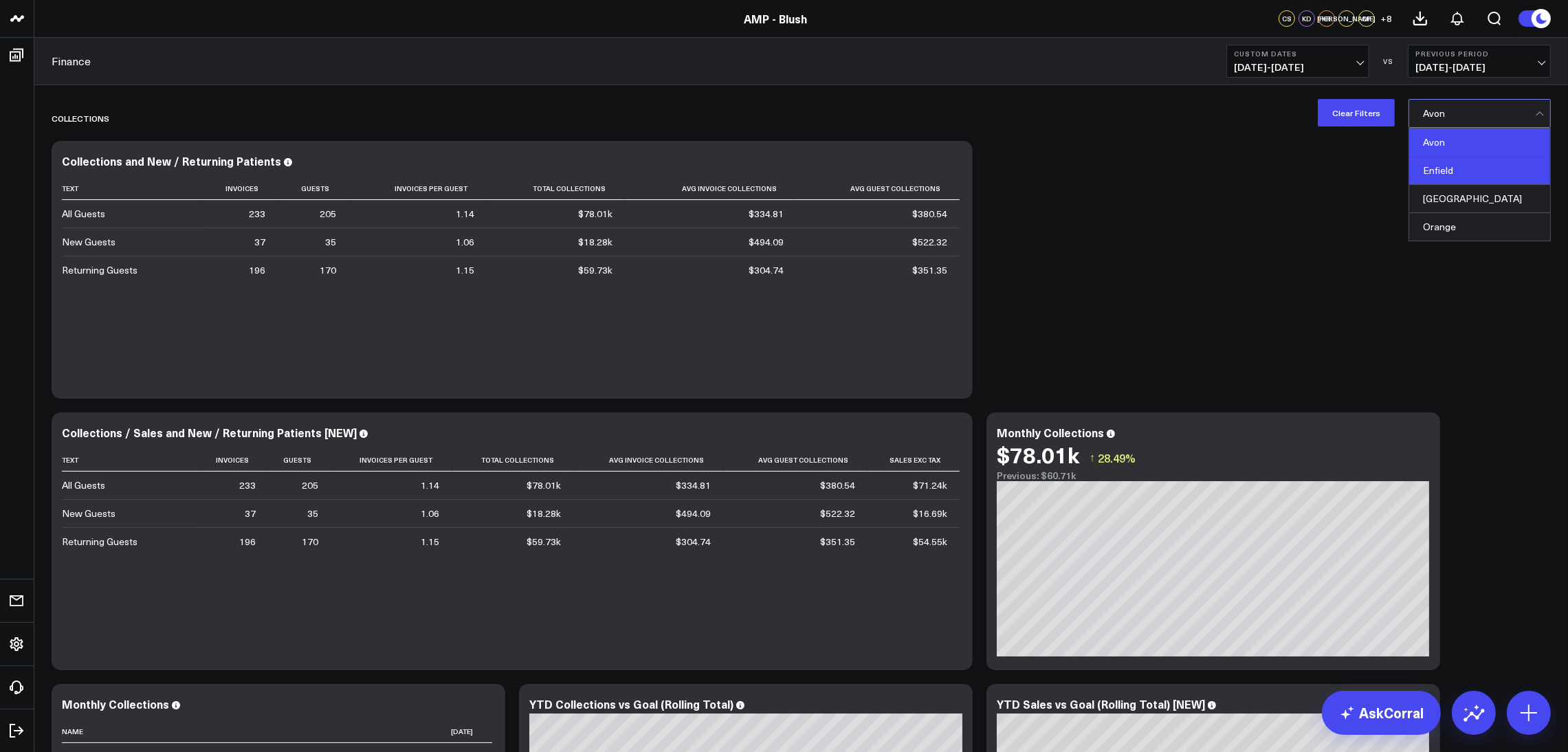
click at [1467, 174] on div "Enfield" at bounding box center [1479, 171] width 141 height 28
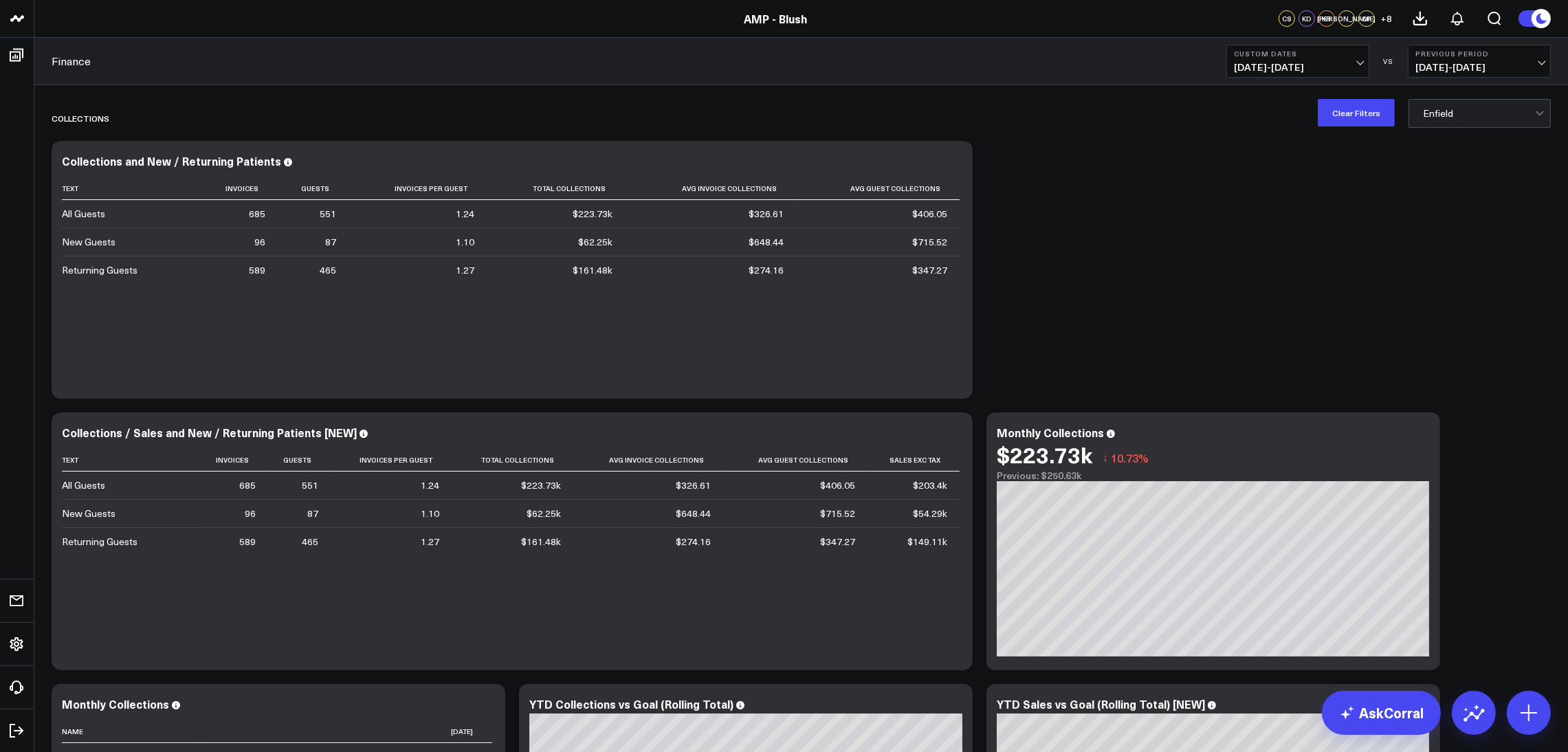
click at [1363, 71] on button "Custom Dates [DATE] - [DATE]" at bounding box center [1298, 61] width 143 height 33
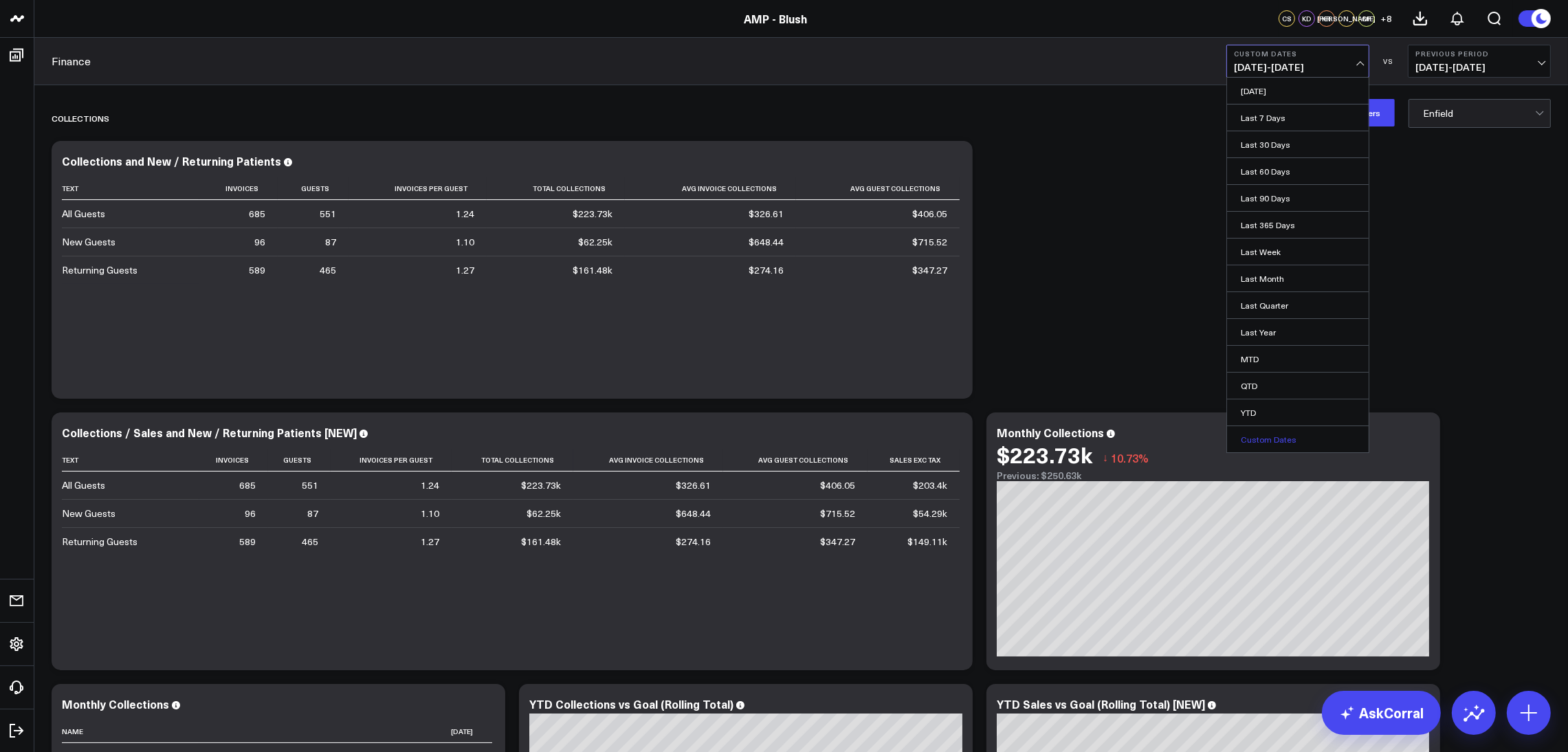
click at [1306, 437] on link "Custom Dates" at bounding box center [1298, 439] width 142 height 26
select select "7"
select select "2025"
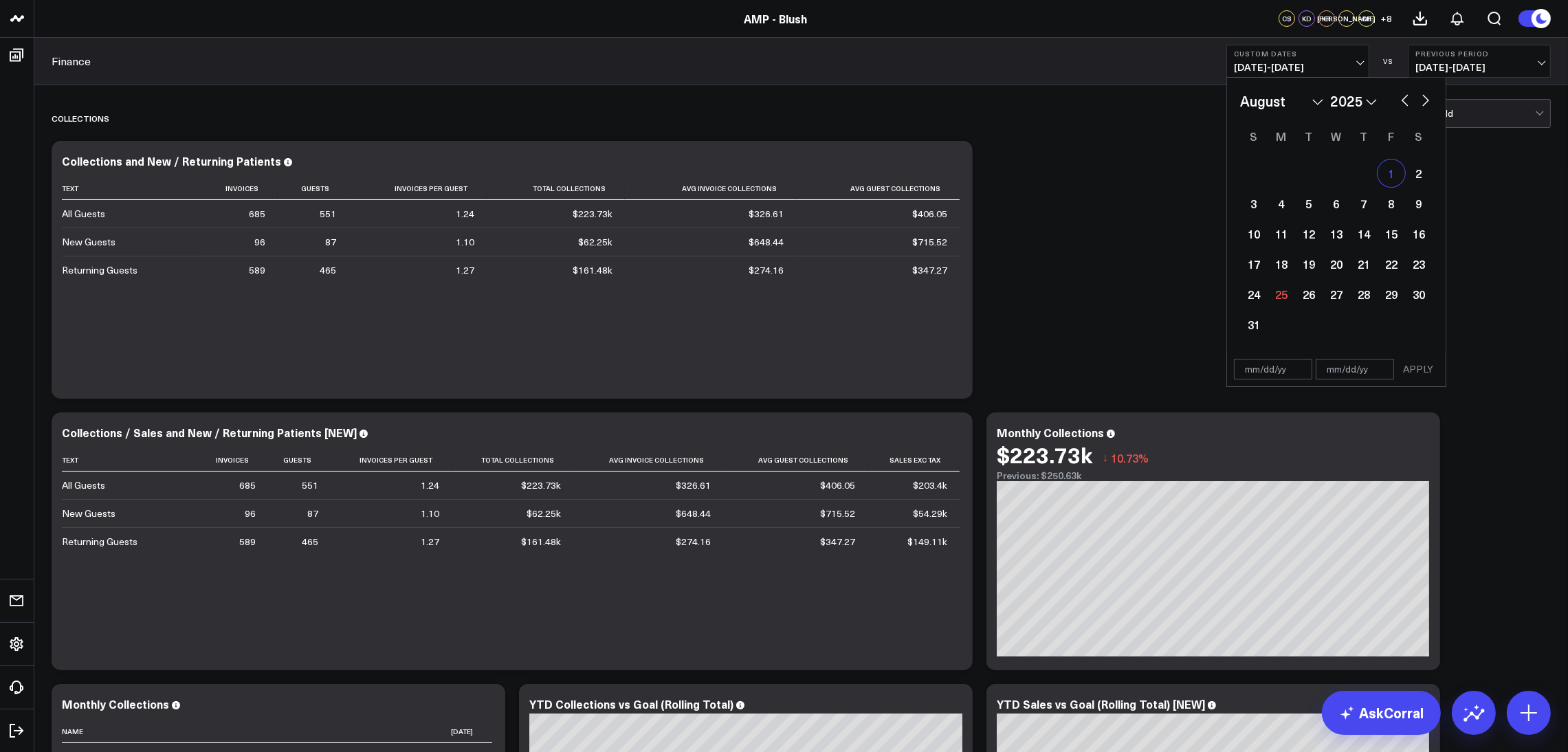
click at [1395, 173] on div "1" at bounding box center [1391, 173] width 27 height 27
type input "[DATE]"
select select "7"
select select "2025"
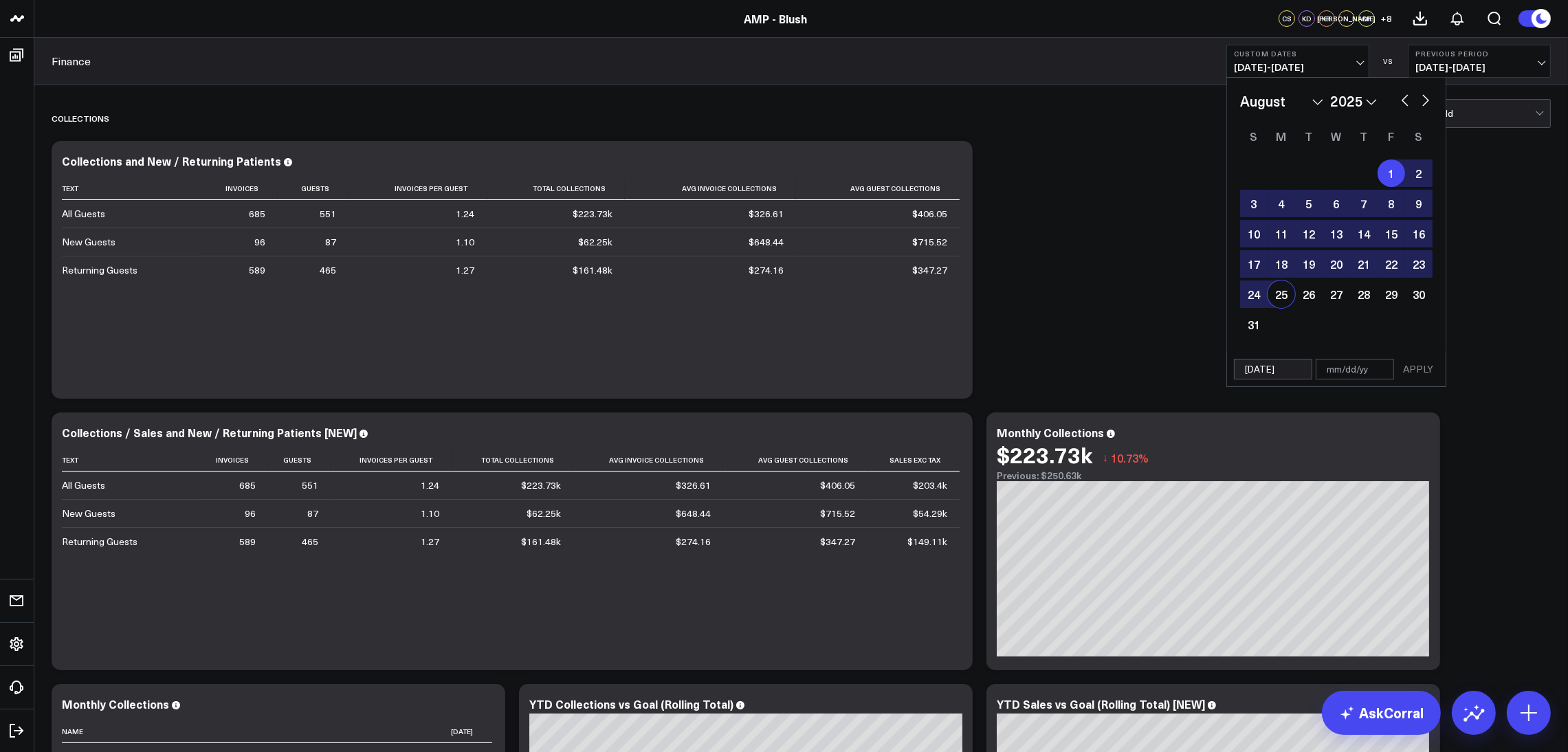
click at [1284, 297] on div "25" at bounding box center [1281, 294] width 27 height 27
type input "[DATE]"
select select "7"
select select "2025"
click at [1424, 379] on button "APPLY" at bounding box center [1418, 369] width 41 height 21
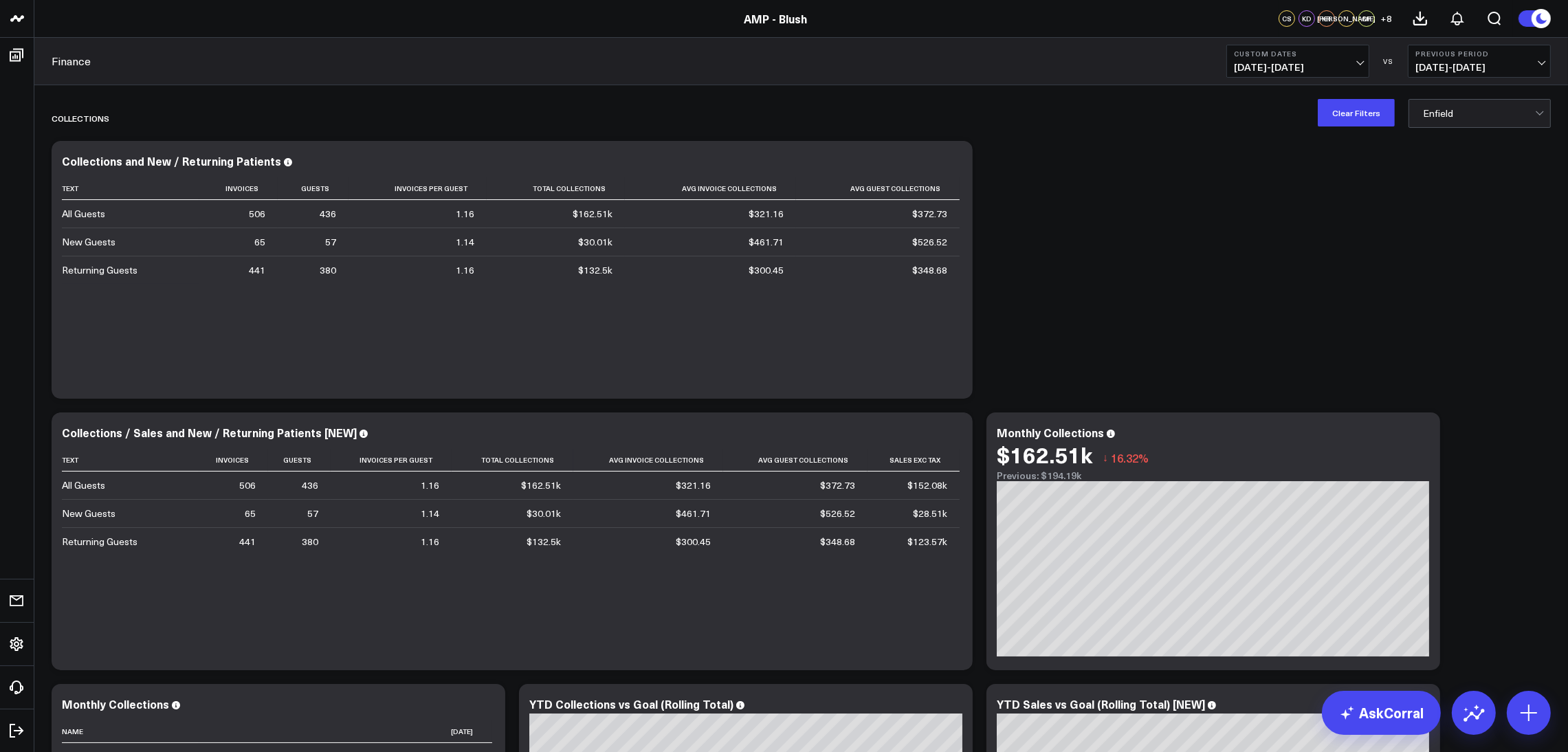
click at [1323, 71] on span "[DATE] - [DATE]" at bounding box center [1298, 68] width 128 height 11
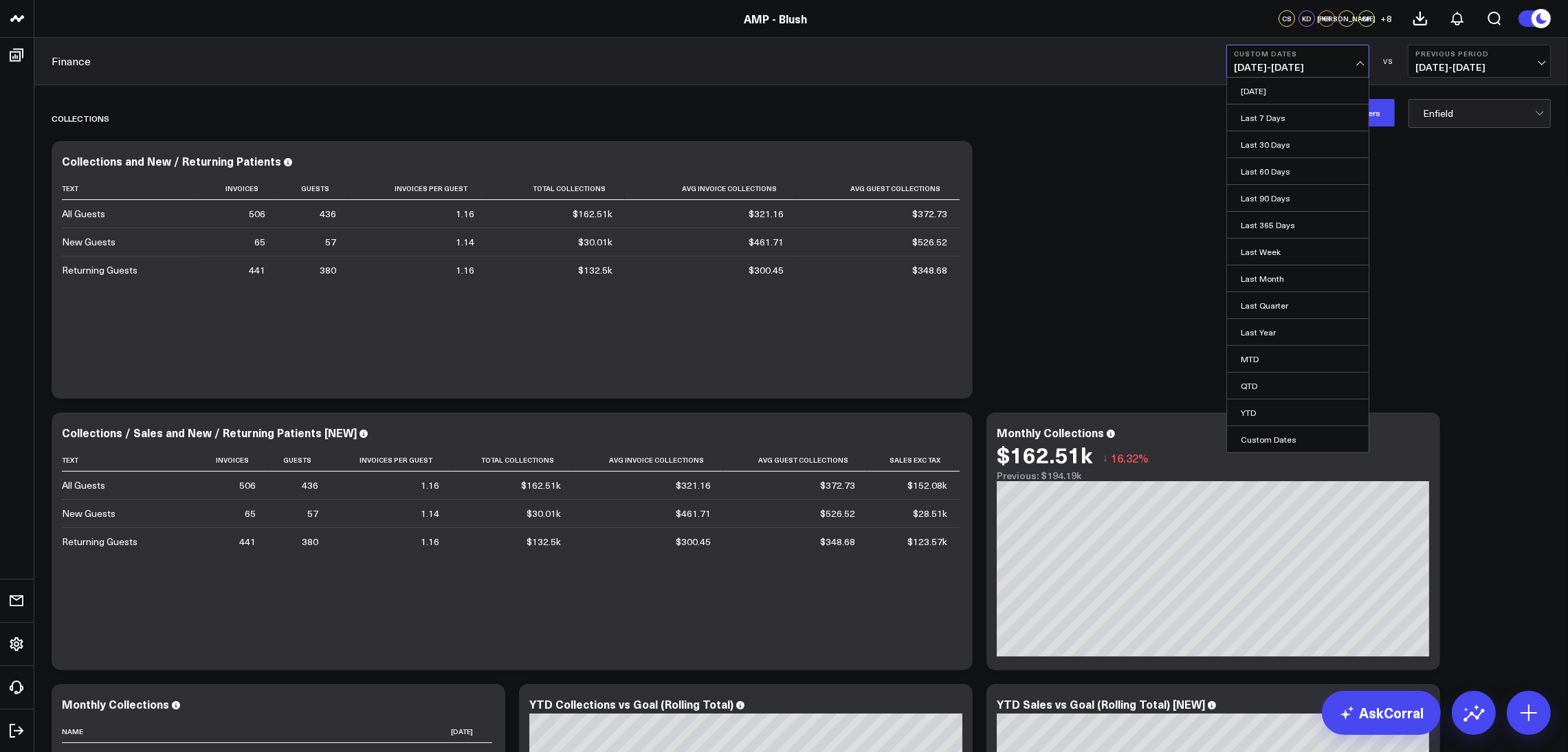
click at [1323, 71] on span "[DATE] - [DATE]" at bounding box center [1298, 68] width 128 height 11
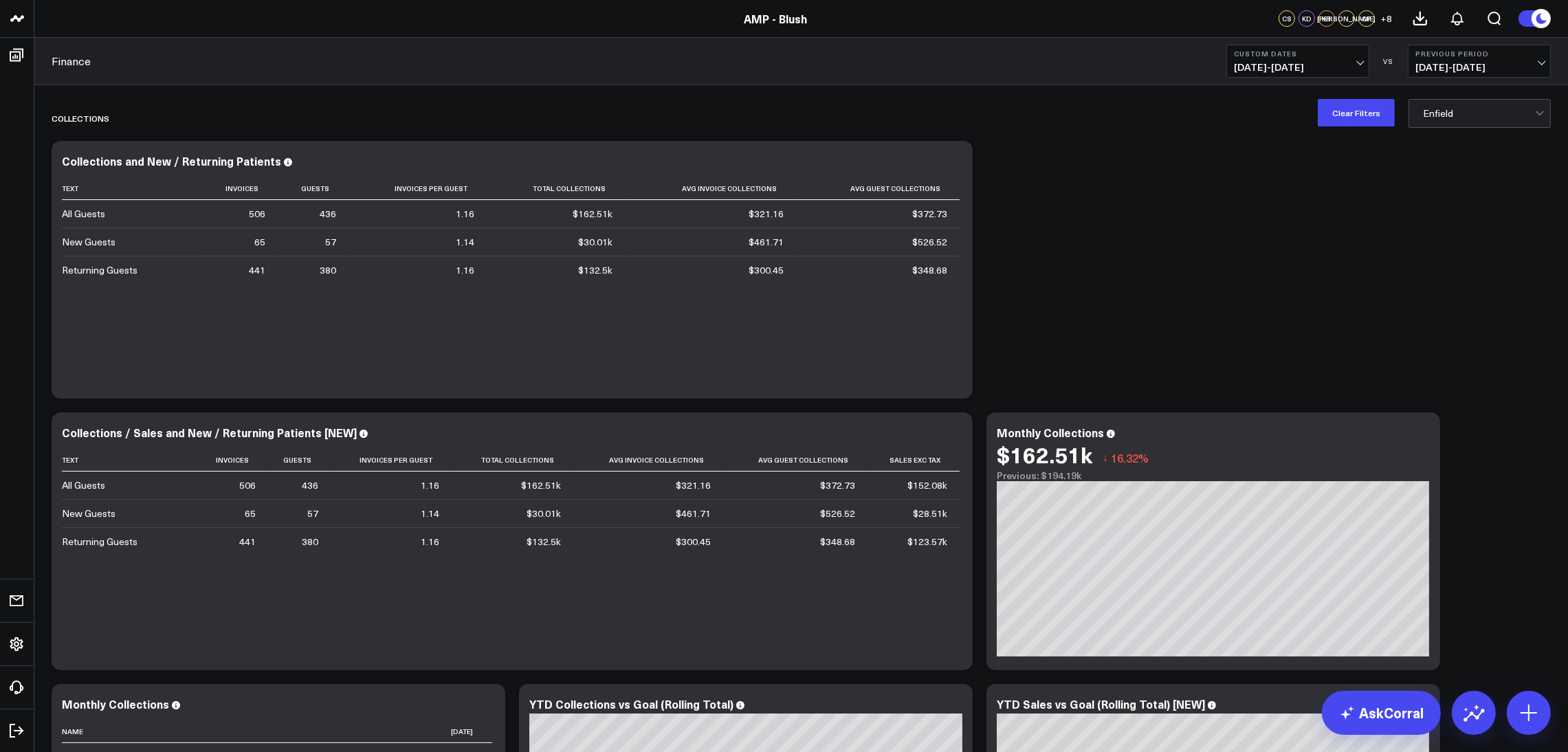
click at [1449, 120] on div at bounding box center [1479, 113] width 112 height 27
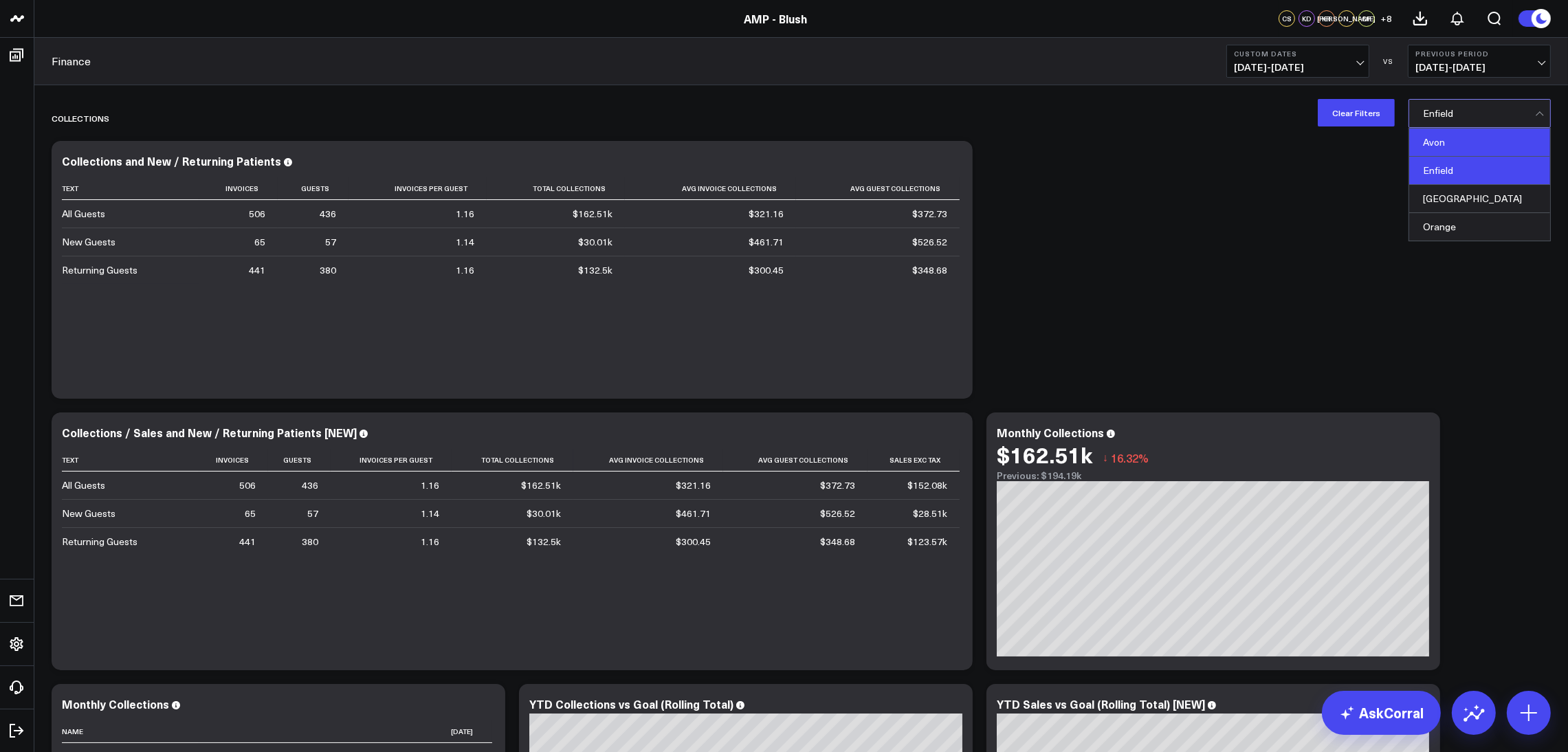
click at [1450, 145] on div "Avon" at bounding box center [1479, 143] width 141 height 28
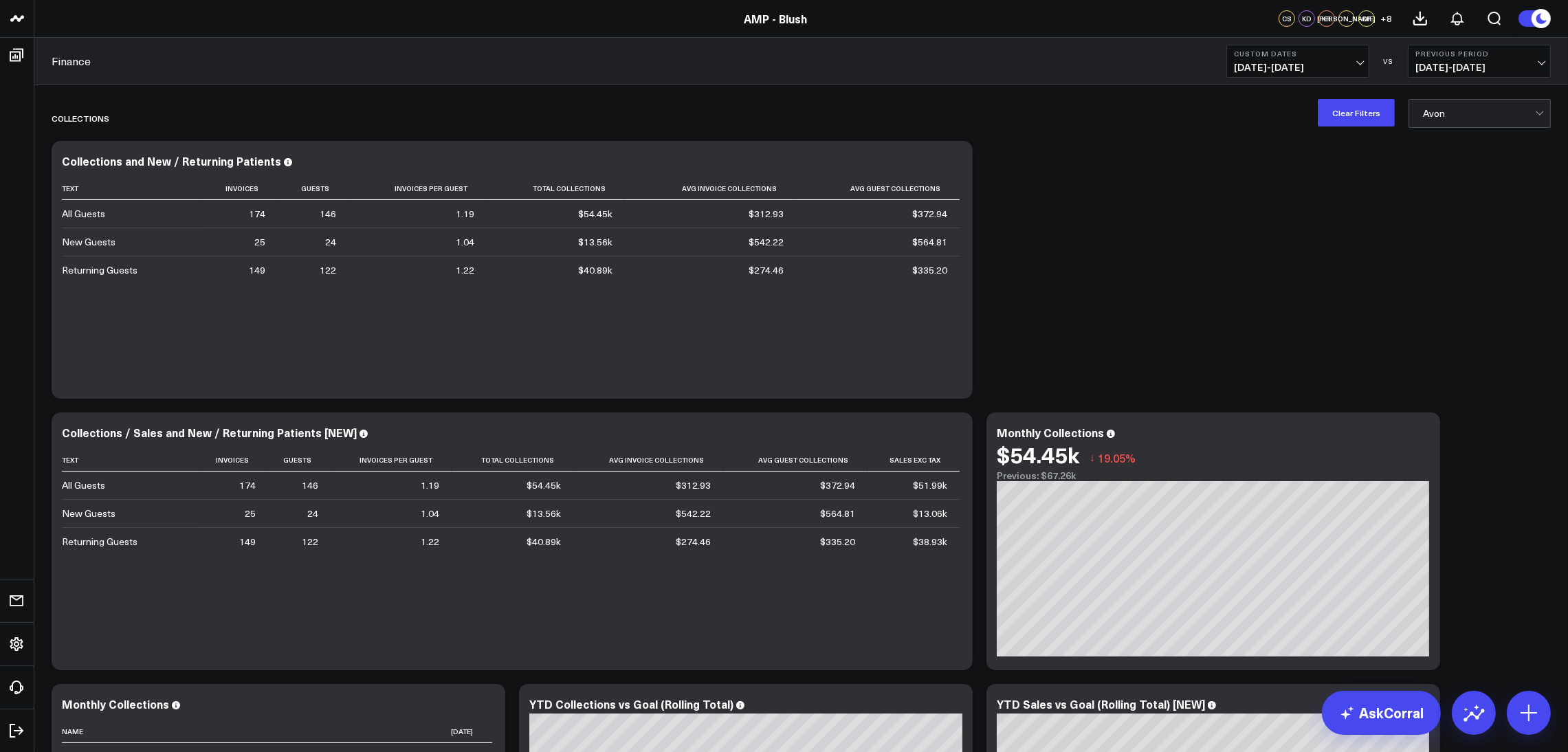
click at [1362, 64] on button "Custom Dates [DATE] - [DATE]" at bounding box center [1298, 61] width 143 height 33
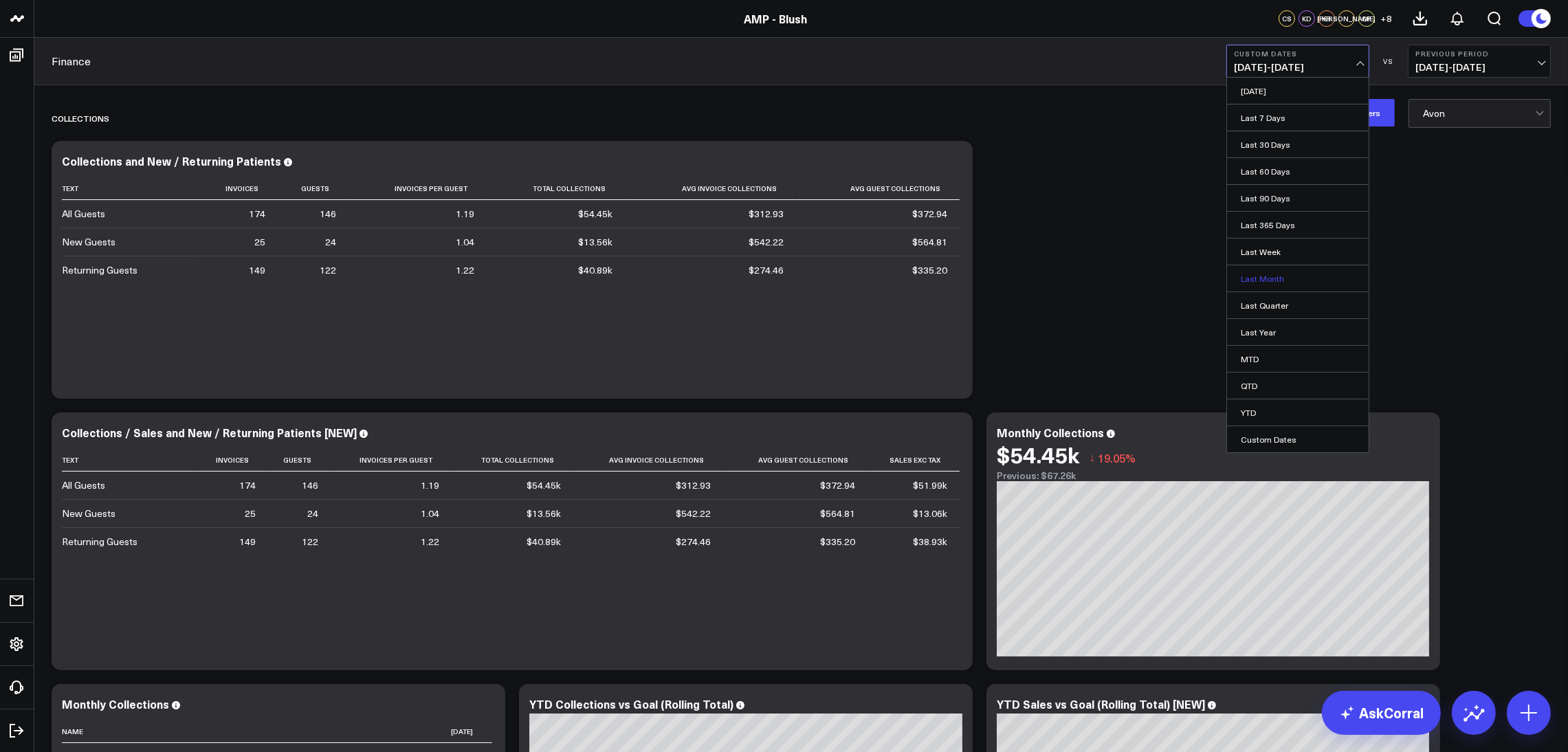
click at [1310, 277] on link "Last Month" at bounding box center [1298, 278] width 142 height 26
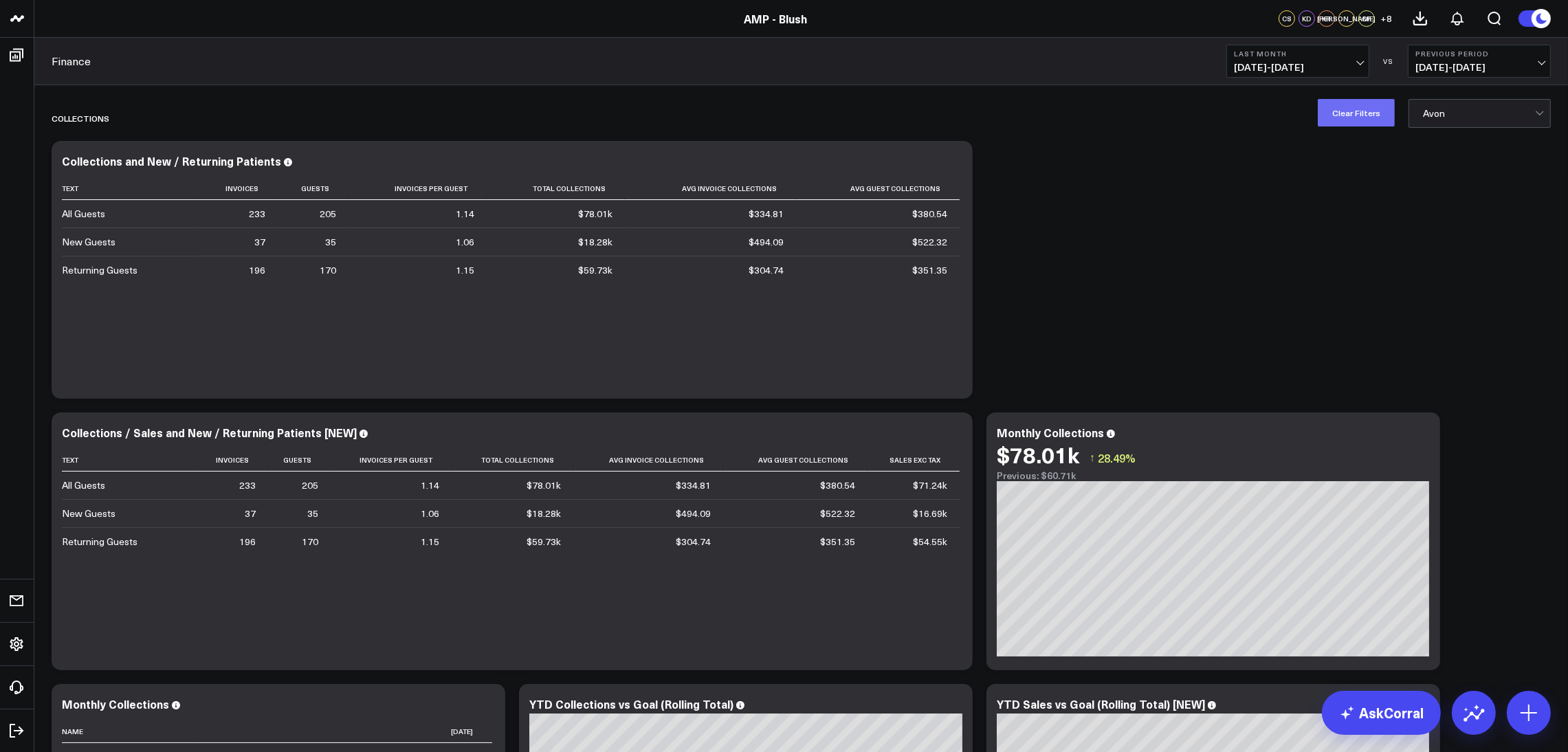
click at [1370, 115] on button "Clear Filters" at bounding box center [1356, 113] width 77 height 27
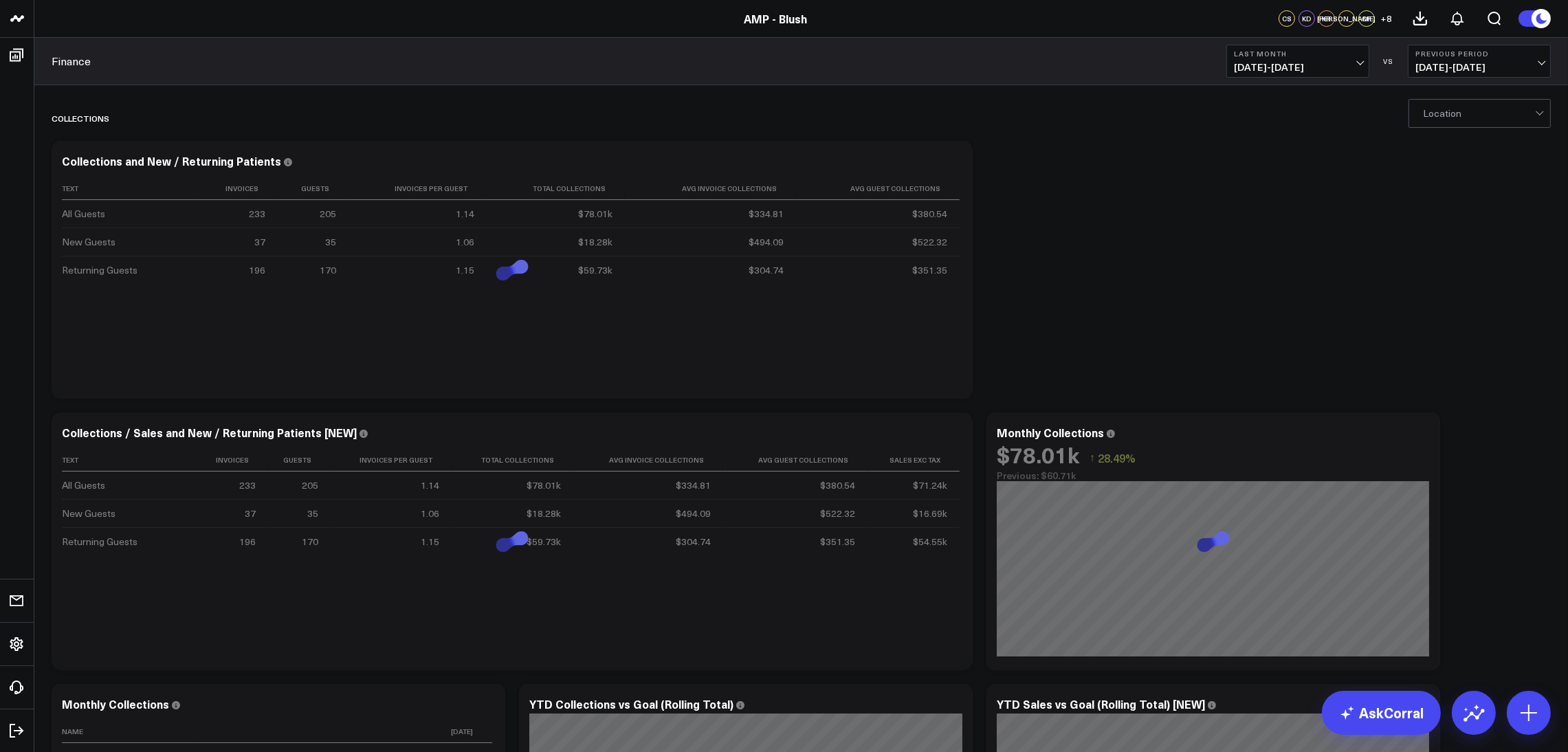
click at [1356, 69] on span "[DATE] - [DATE]" at bounding box center [1298, 68] width 128 height 11
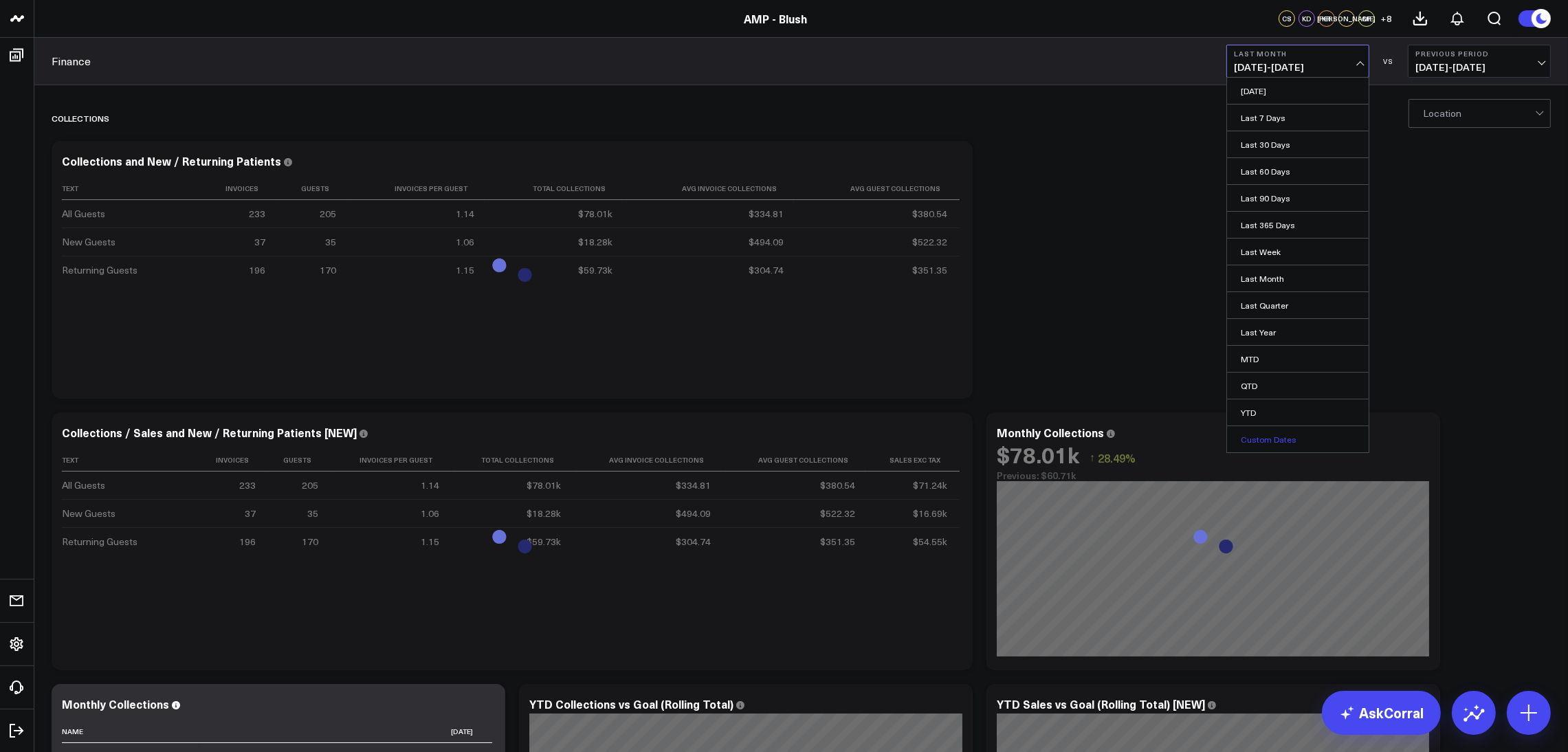
scroll to position [206, 0]
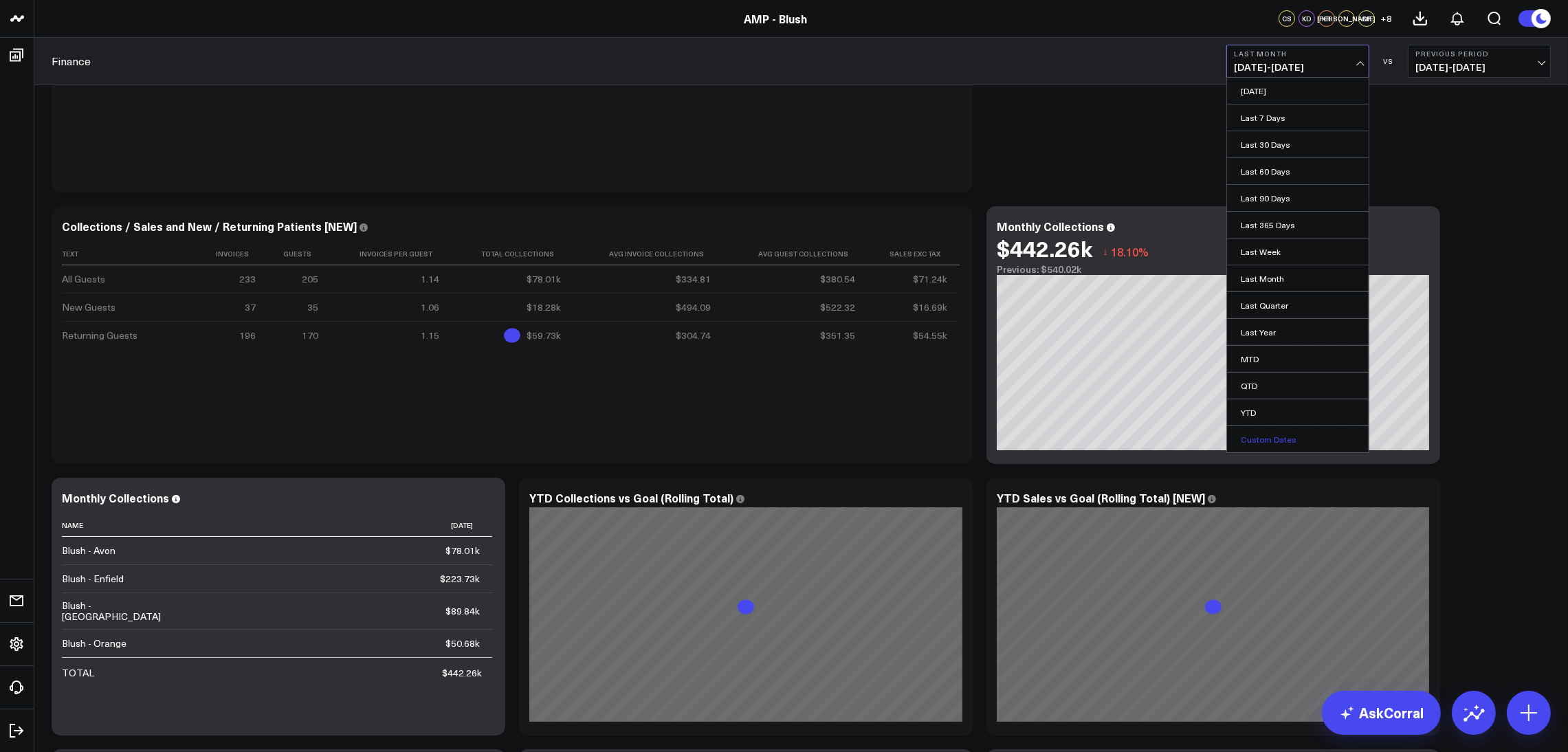
click at [1288, 443] on link "Custom Dates" at bounding box center [1298, 439] width 142 height 26
select select "7"
select select "2025"
